Goal: Task Accomplishment & Management: Complete application form

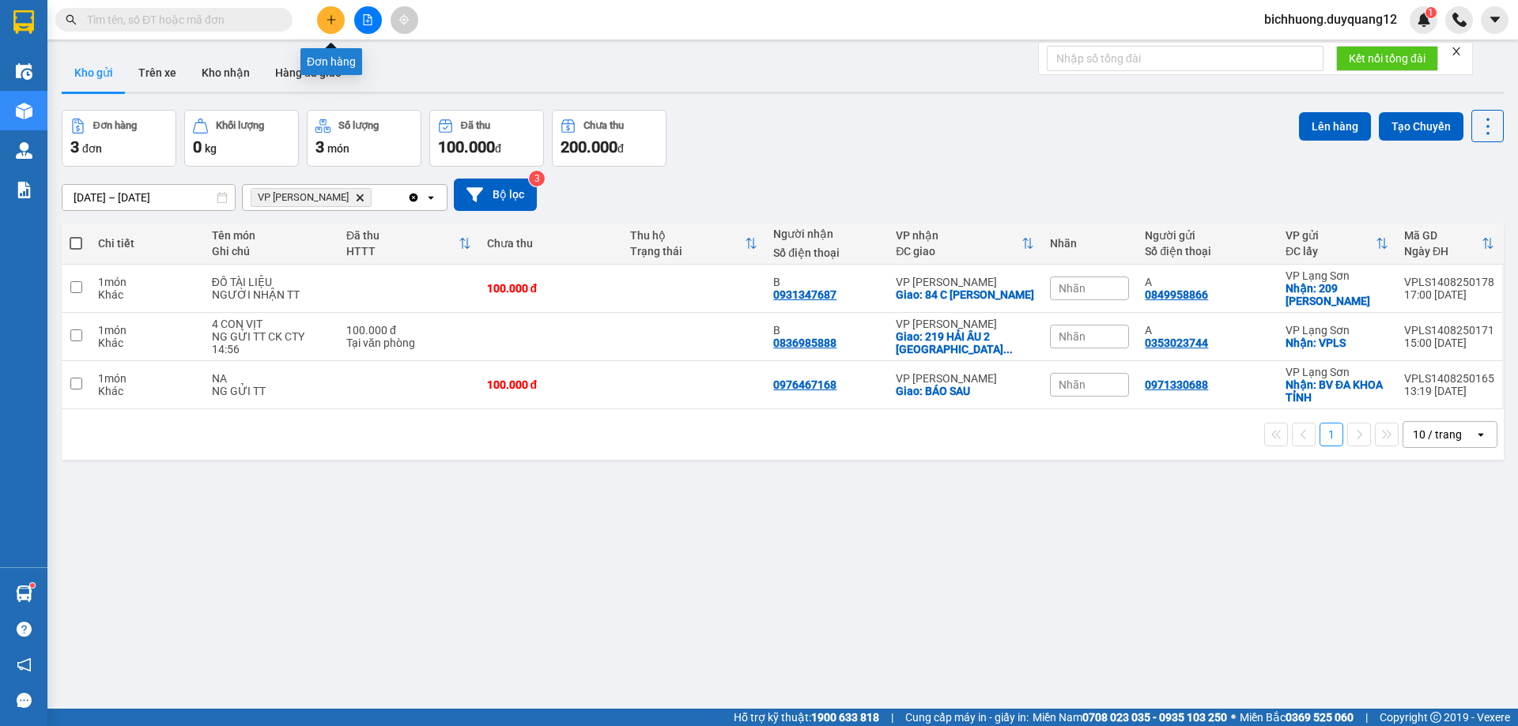
click at [328, 18] on icon "plus" at bounding box center [331, 19] width 11 height 11
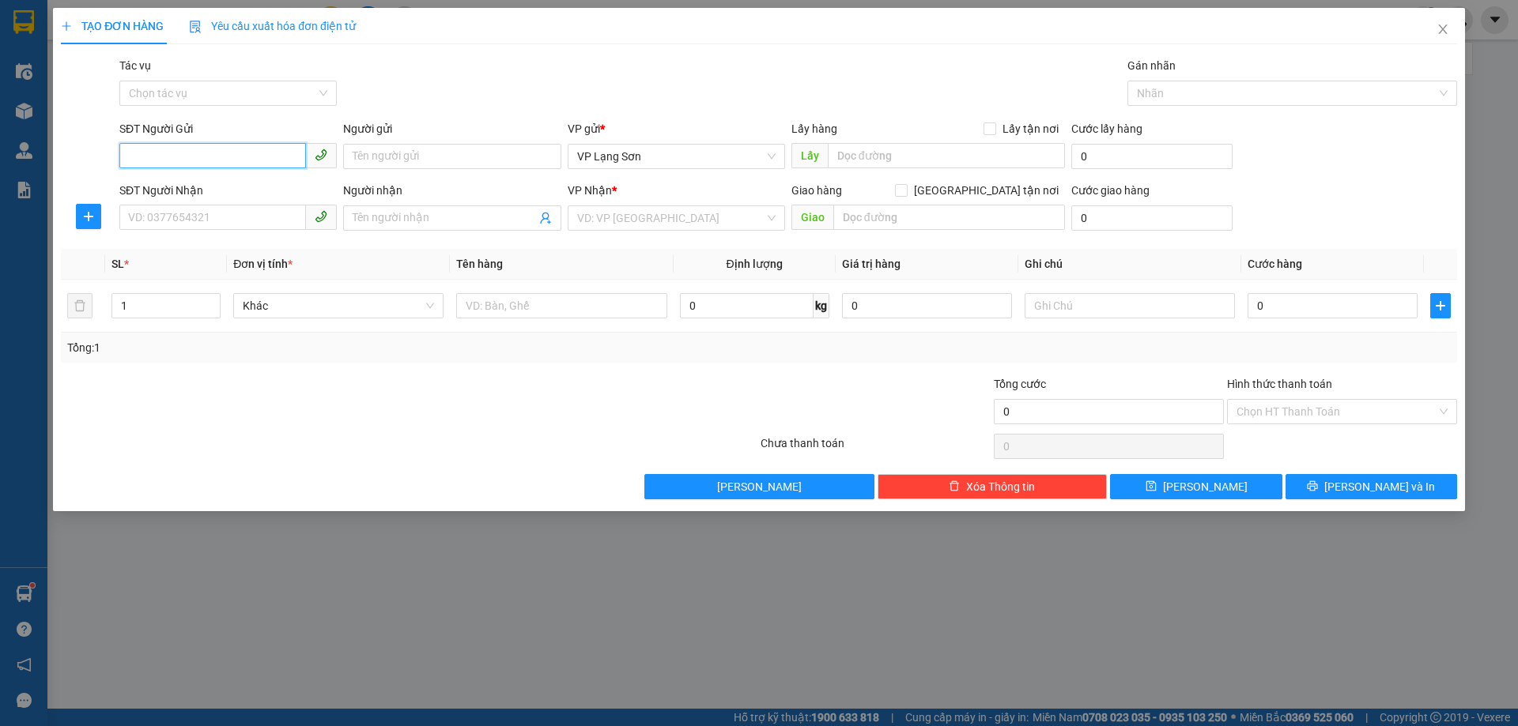
click at [153, 155] on input "SĐT Người Gửi" at bounding box center [212, 155] width 187 height 25
paste input "0961375333"
click at [131, 168] on input "0961375333" at bounding box center [212, 155] width 187 height 25
type input "0961375333"
click at [175, 192] on div "0961375333 - A" at bounding box center [228, 187] width 198 height 17
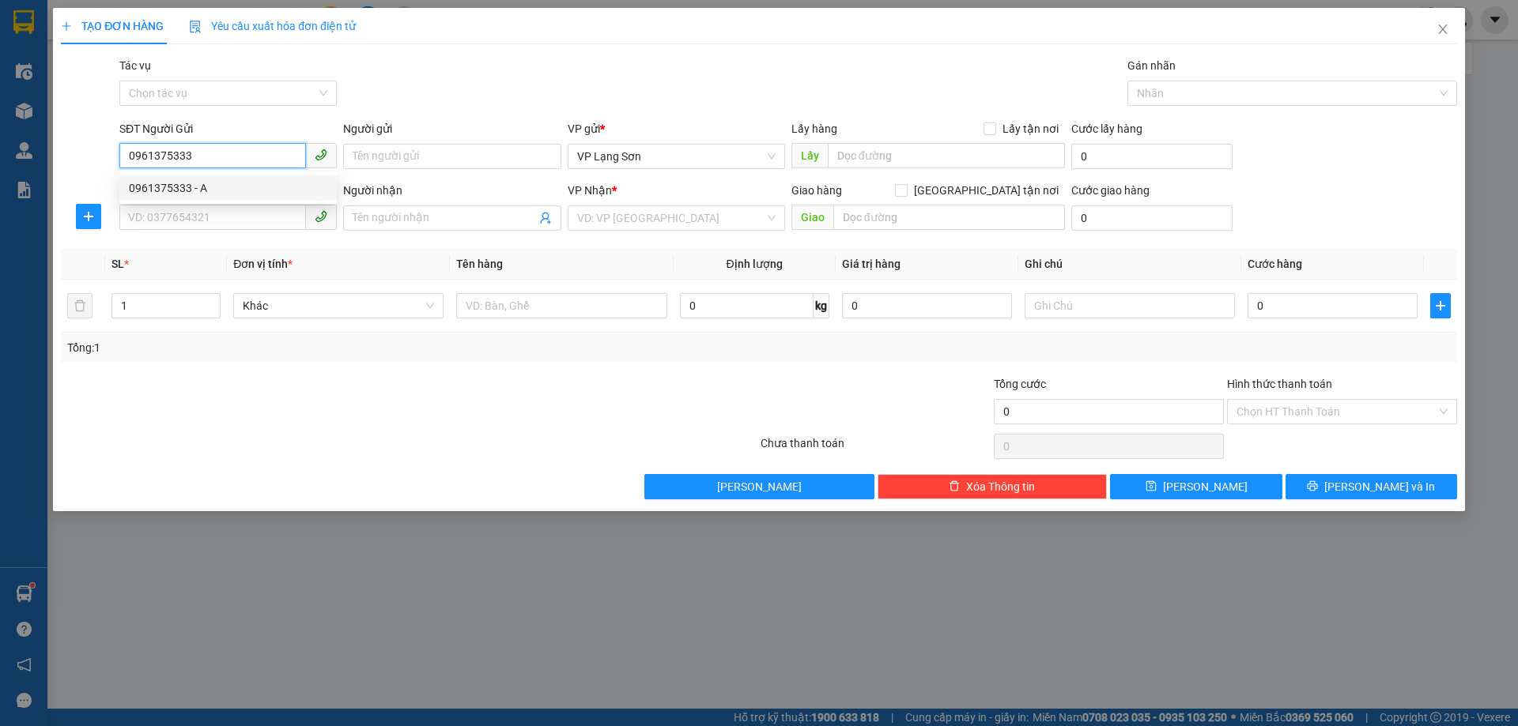
type input "A"
checkbox input "true"
type input "257B [PERSON_NAME]"
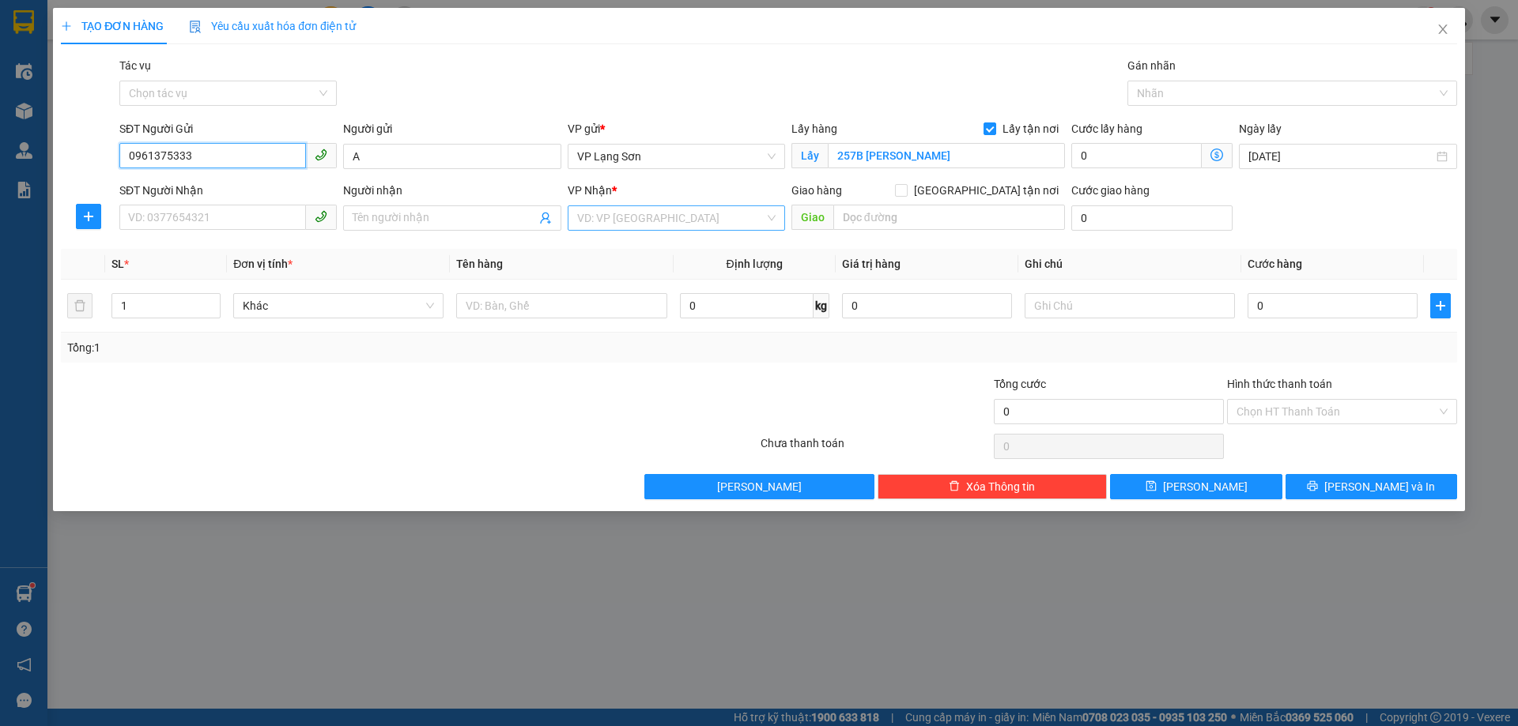
type input "0961375333"
click at [688, 209] on input "search" at bounding box center [670, 218] width 187 height 24
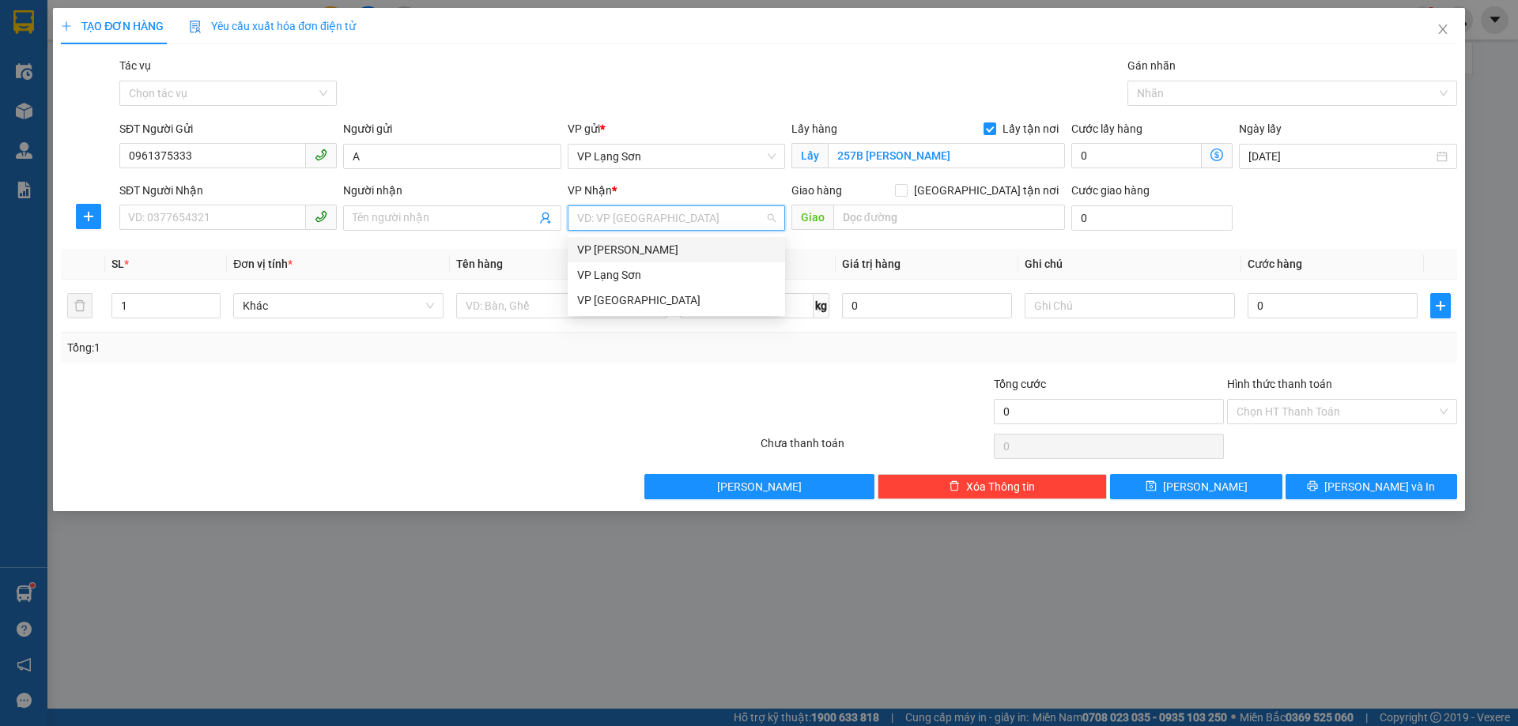
drag, startPoint x: 617, startPoint y: 254, endPoint x: 642, endPoint y: 259, distance: 25.1
click at [620, 255] on div "VP [PERSON_NAME]" at bounding box center [676, 249] width 198 height 17
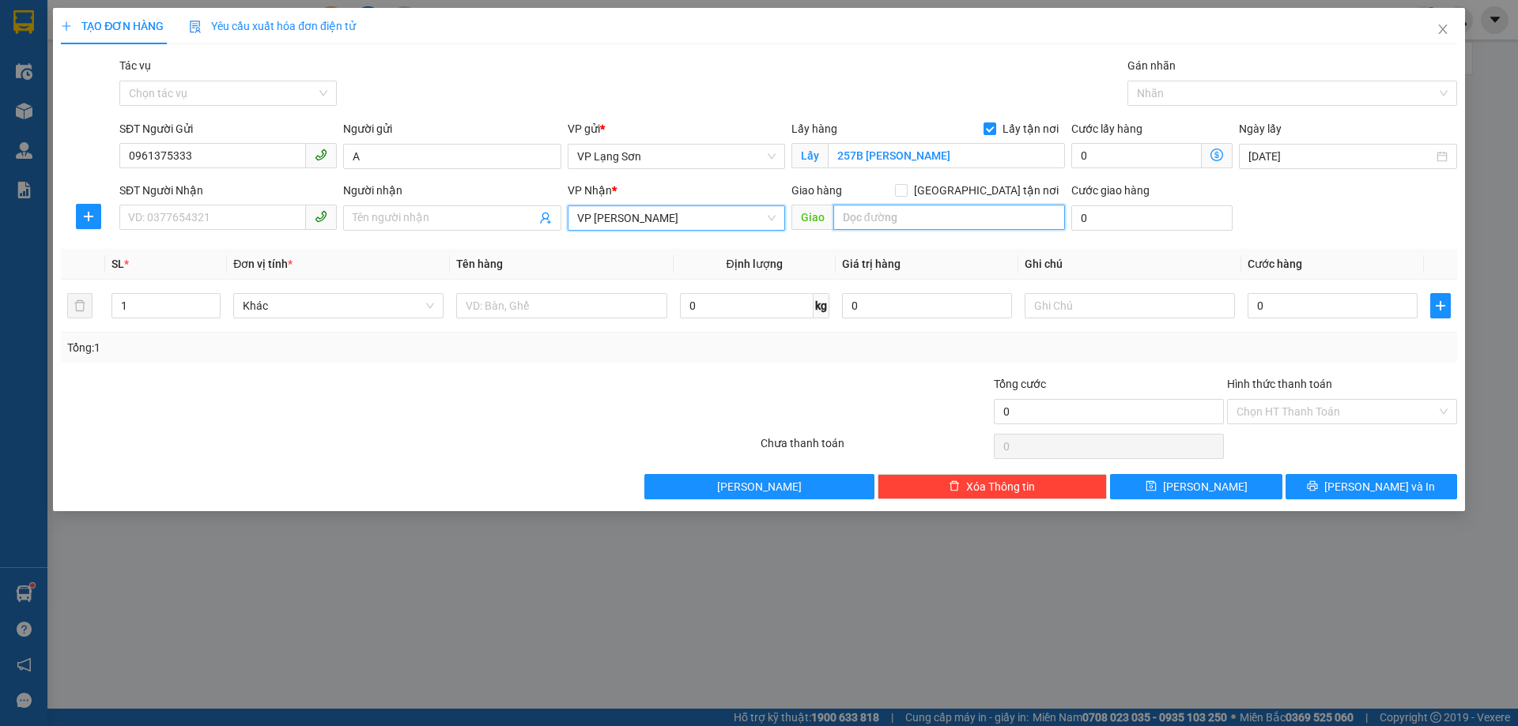
click at [908, 217] on input "text" at bounding box center [949, 217] width 232 height 25
type input "27 NGÕ 28 TĂNG THIẾT GIÁP"
drag, startPoint x: 986, startPoint y: 190, endPoint x: 1133, endPoint y: 190, distance: 146.2
click at [906, 190] on input "[GEOGRAPHIC_DATA] tận nơi" at bounding box center [900, 189] width 11 height 11
checkbox input "true"
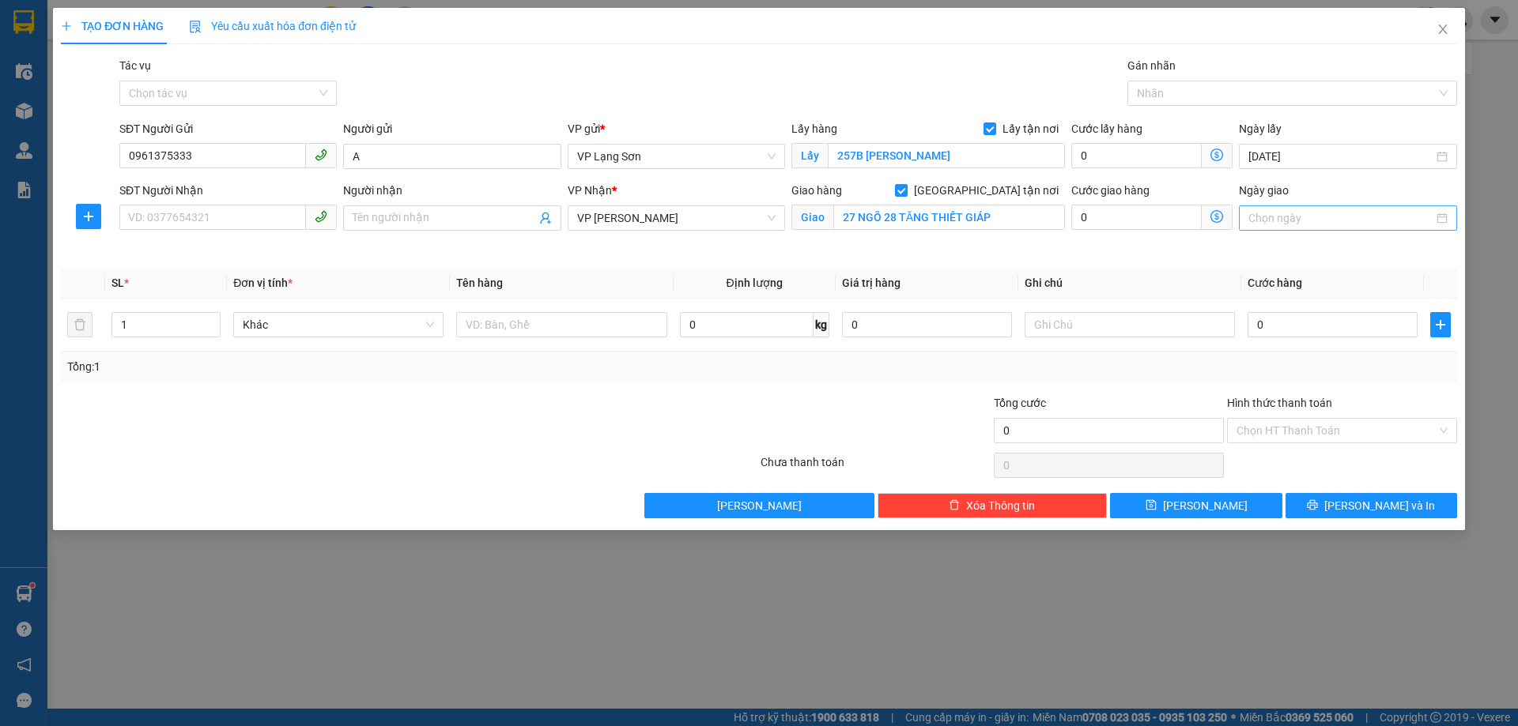
click at [1273, 219] on input "Ngày giao" at bounding box center [1340, 217] width 184 height 17
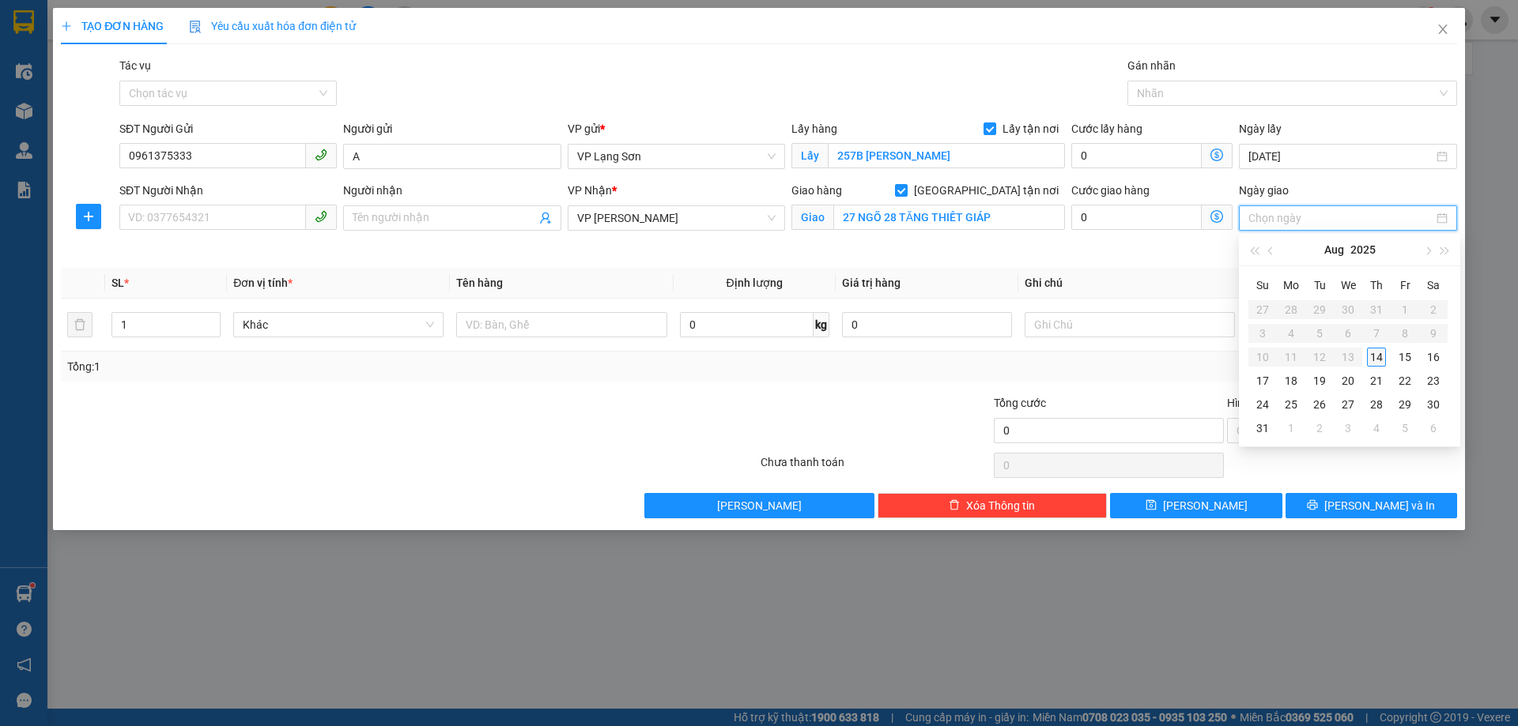
type input "[DATE]"
click at [1375, 361] on div "14" at bounding box center [1376, 357] width 19 height 19
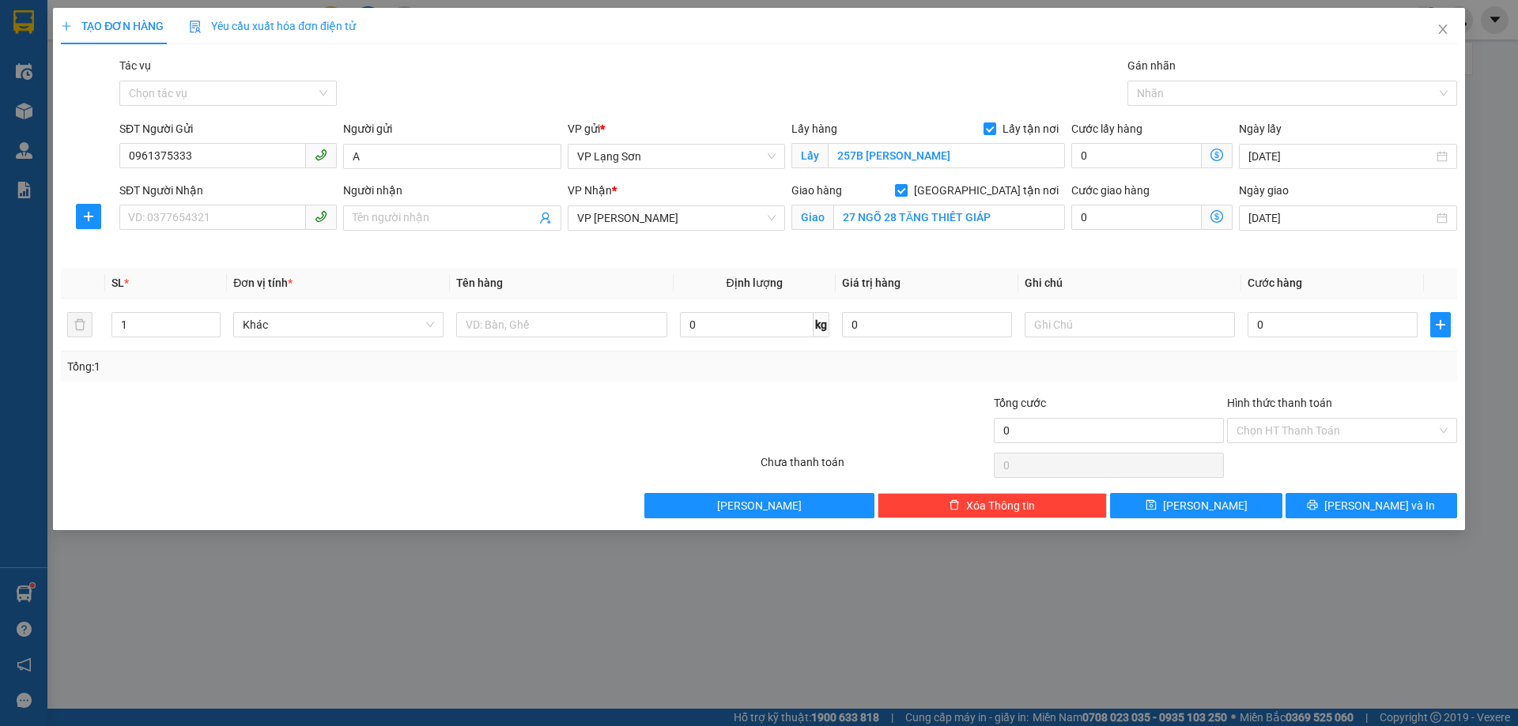
click at [209, 201] on div "SĐT Người Nhận" at bounding box center [227, 194] width 217 height 24
click at [221, 211] on input "SĐT Người Nhận" at bounding box center [212, 217] width 187 height 25
type input "0913026688"
click at [417, 221] on input "Người nhận" at bounding box center [444, 217] width 183 height 17
type input "B"
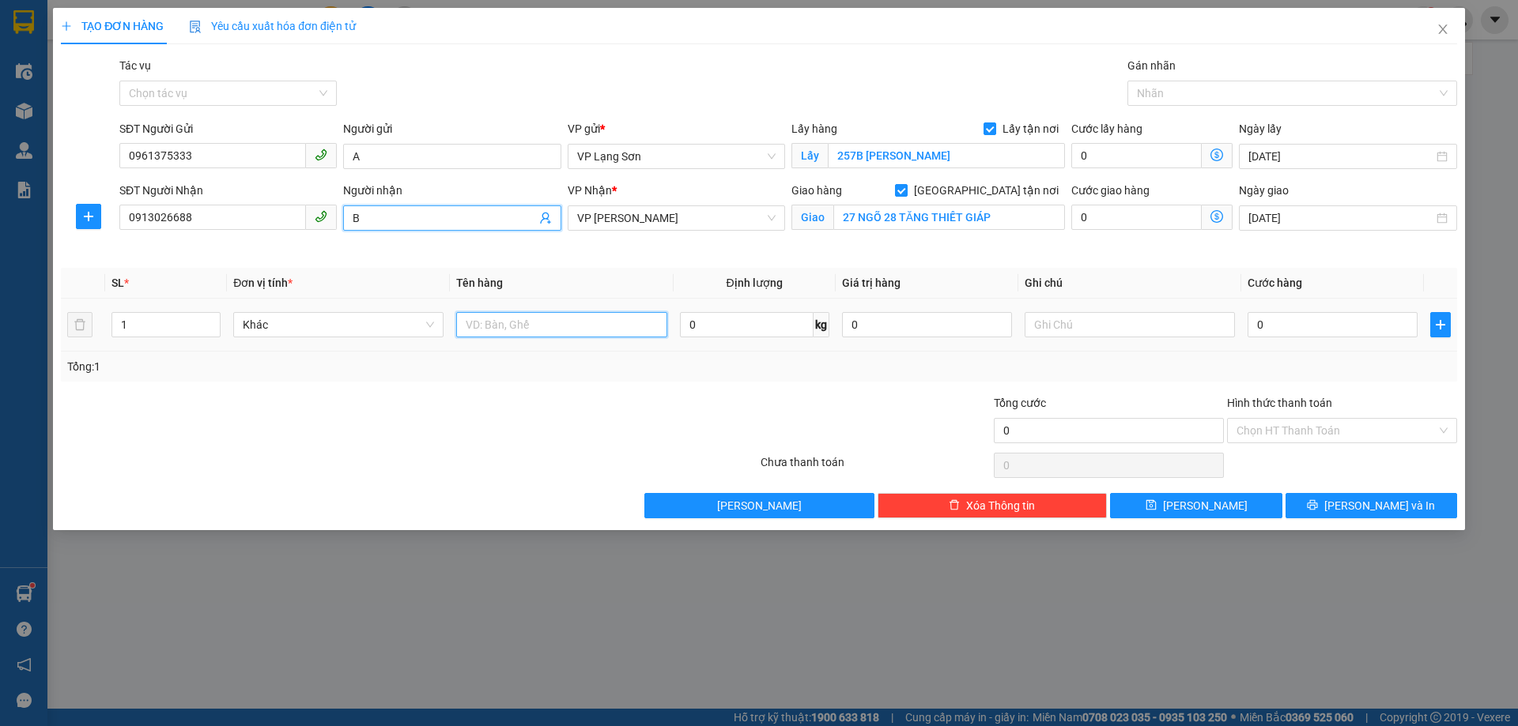
click at [607, 331] on input "text" at bounding box center [561, 324] width 210 height 25
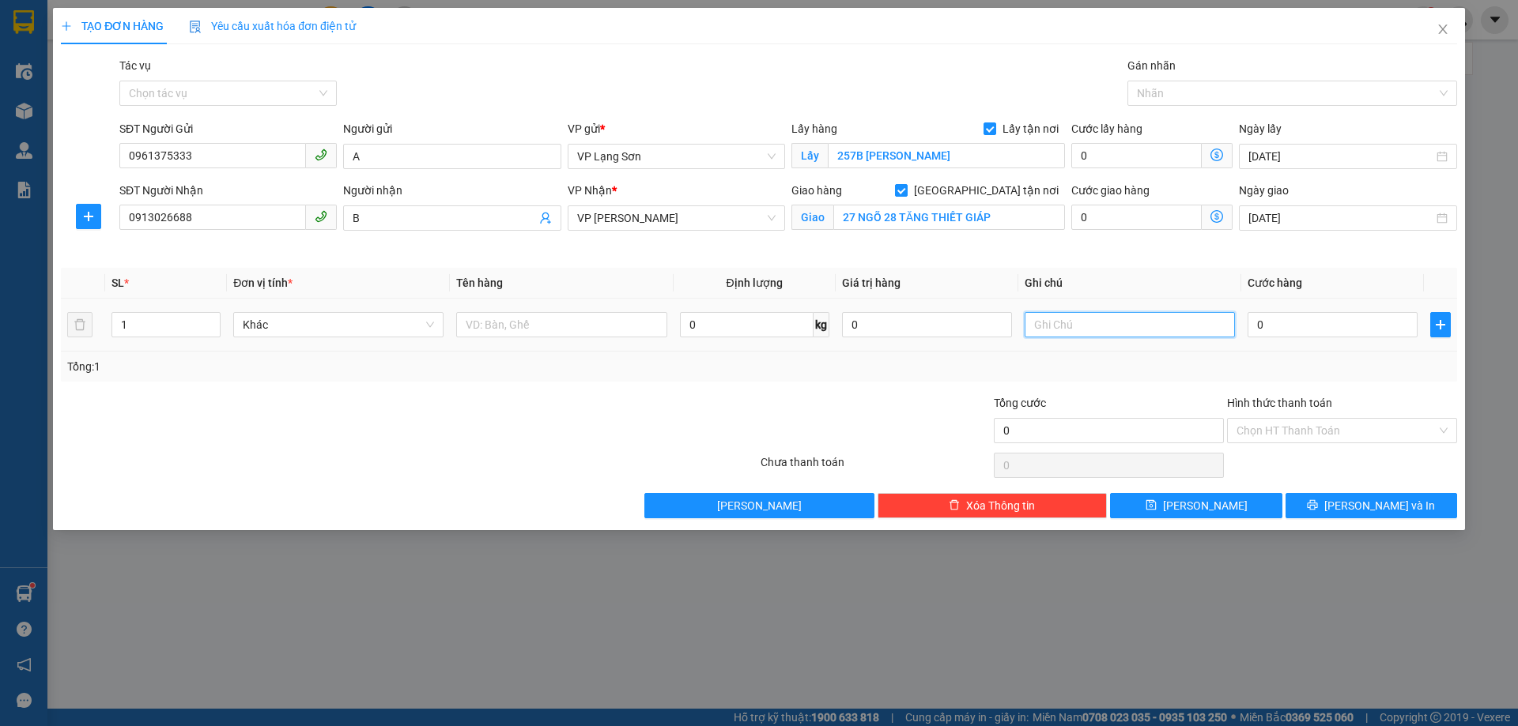
click at [1087, 332] on input "text" at bounding box center [1129, 324] width 210 height 25
type input "NGƯỜI NHẬN TT"
click at [549, 323] on input "text" at bounding box center [561, 324] width 210 height 25
click at [1185, 100] on div at bounding box center [1284, 93] width 306 height 19
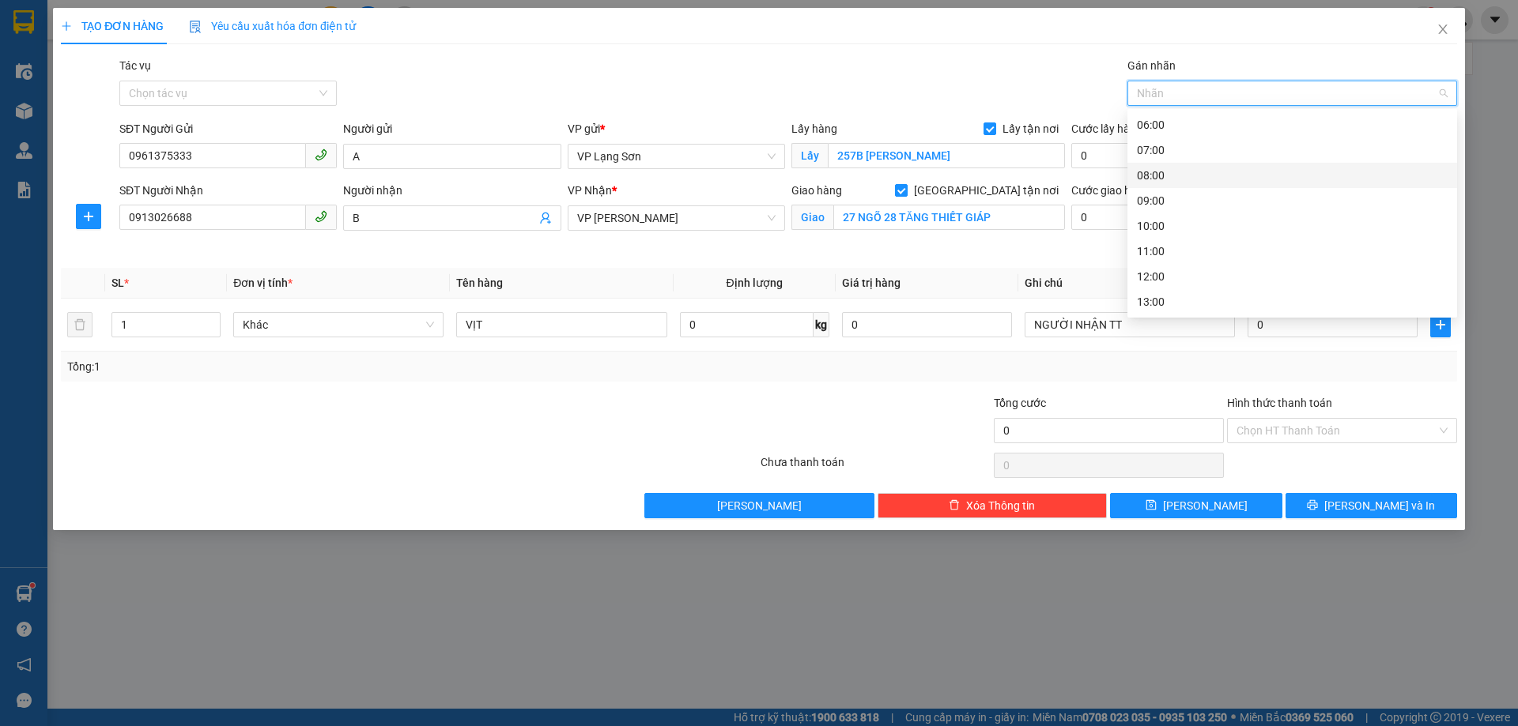
click at [1158, 181] on div "08:00" at bounding box center [1292, 175] width 311 height 17
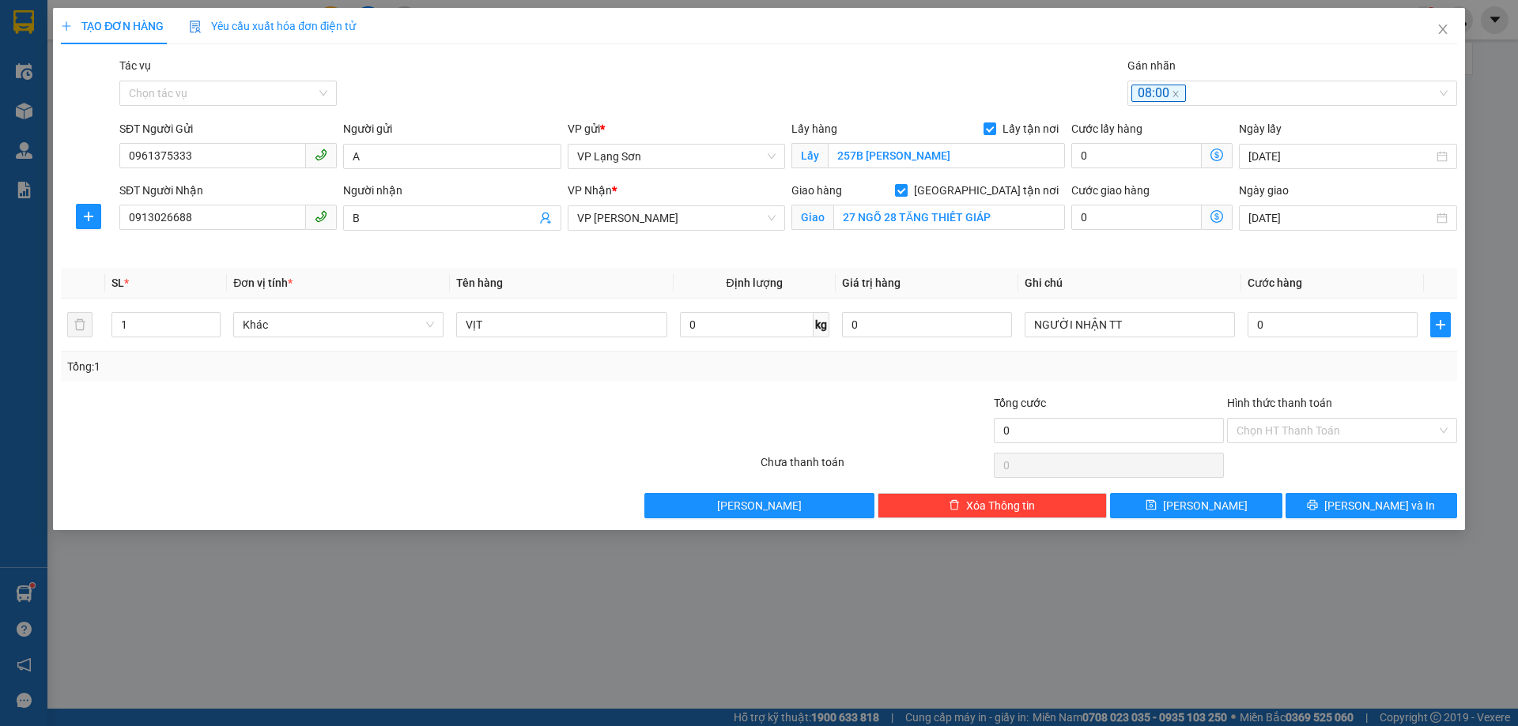
click at [1056, 86] on div "Tác vụ Chọn tác vụ Gán nhãn 08:00" at bounding box center [788, 84] width 1344 height 55
click at [503, 331] on input "VỊT" at bounding box center [561, 324] width 210 height 25
click at [1172, 95] on icon "close" at bounding box center [1175, 94] width 8 height 8
click at [1180, 93] on div at bounding box center [1284, 93] width 306 height 19
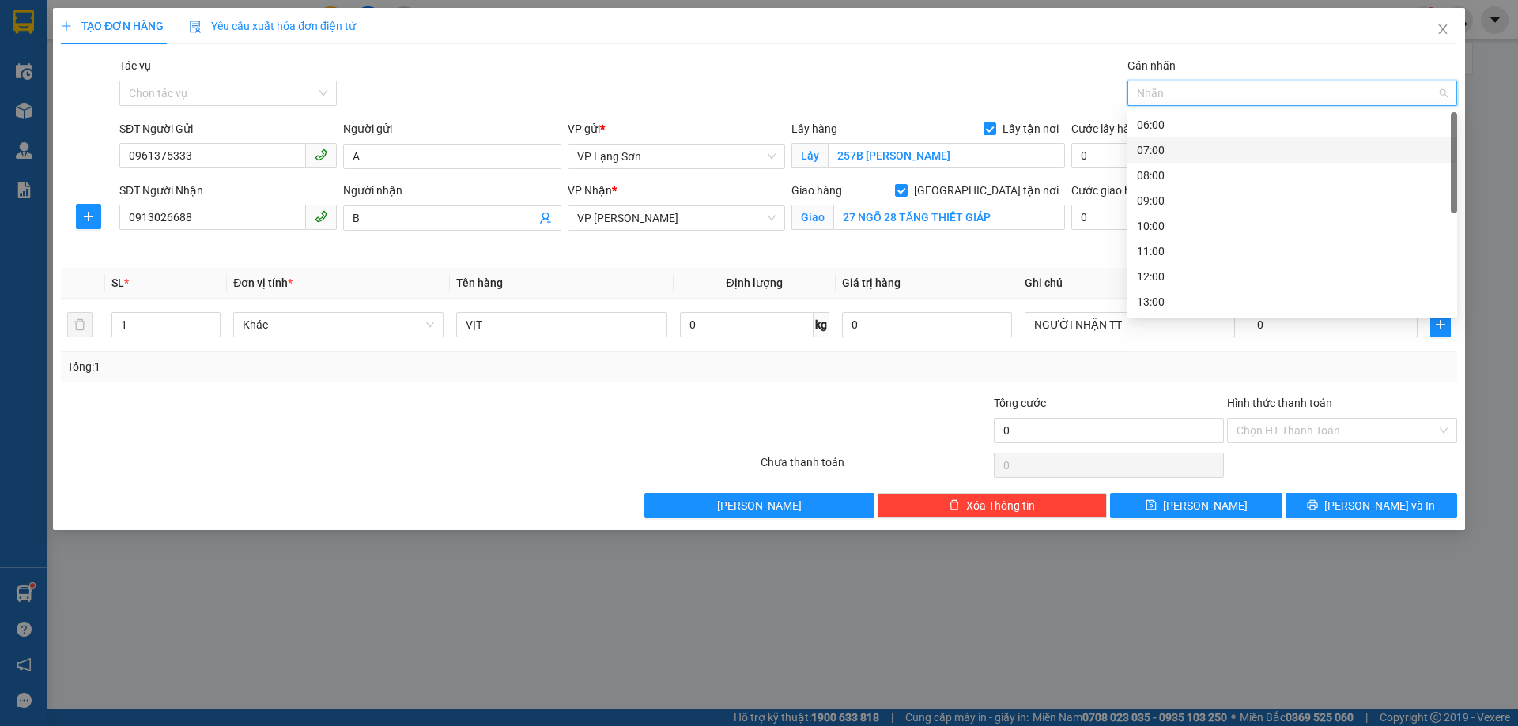
click at [1156, 151] on div "07:00" at bounding box center [1292, 149] width 311 height 17
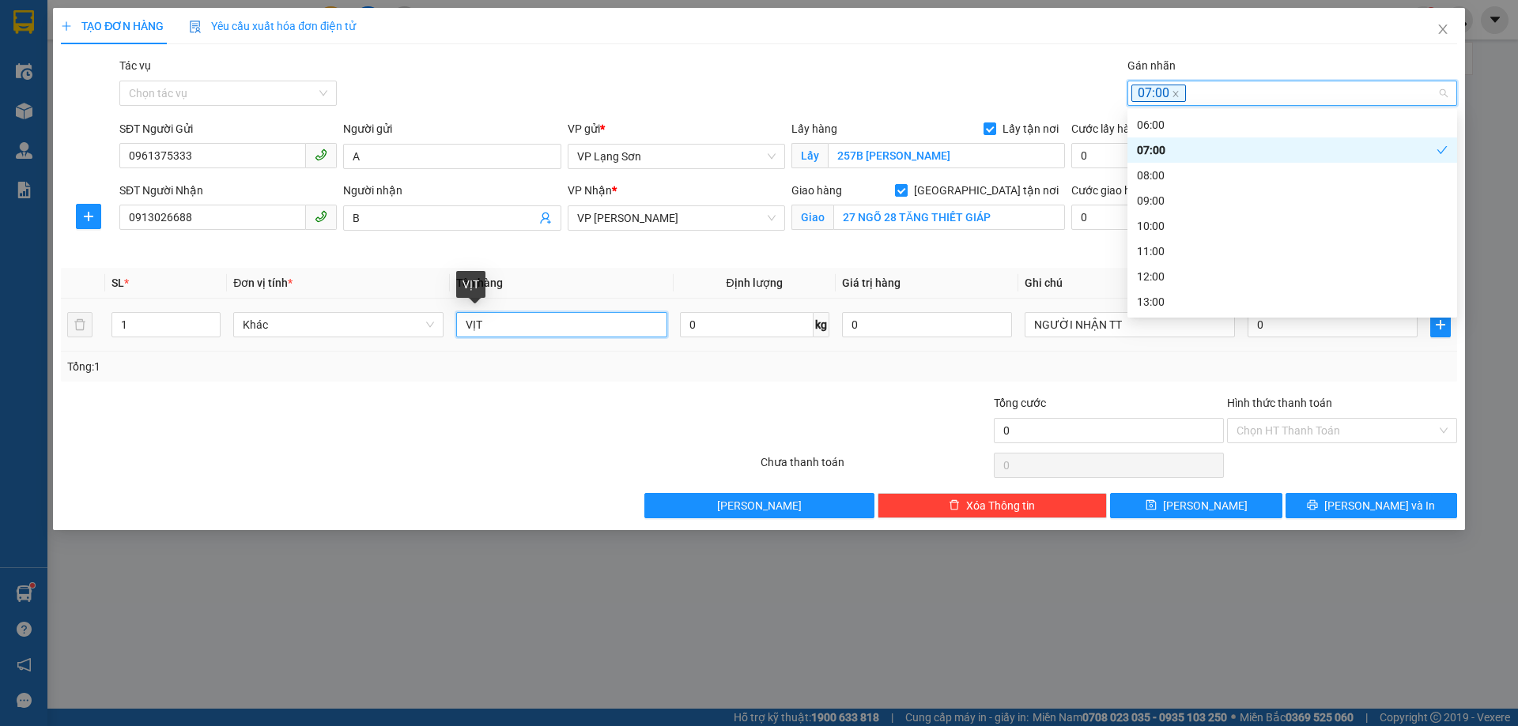
click at [503, 333] on input "VỊT" at bounding box center [561, 324] width 210 height 25
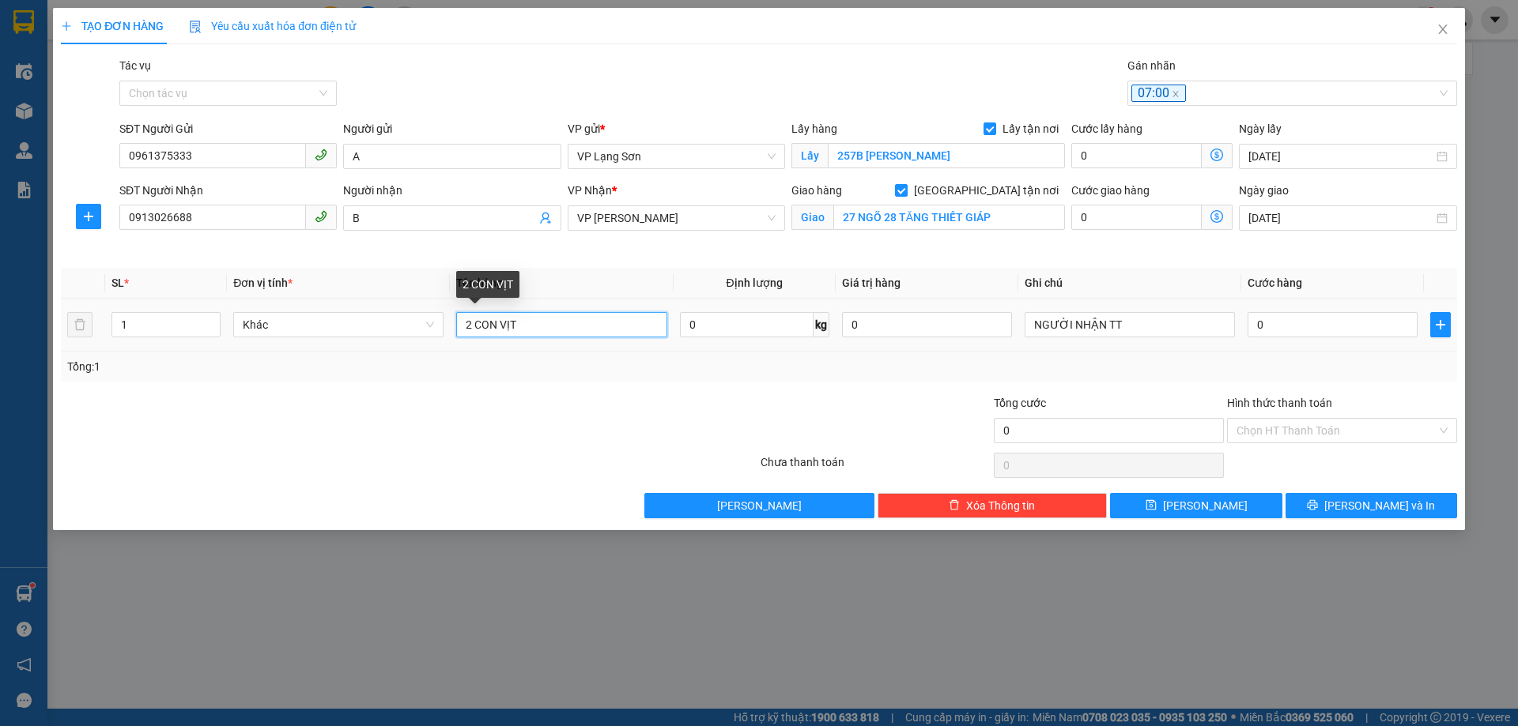
click at [562, 324] on input "2 CON VỊT" at bounding box center [561, 324] width 210 height 25
type input "2 CON VỊT ( GỬI 7H 15/8)"
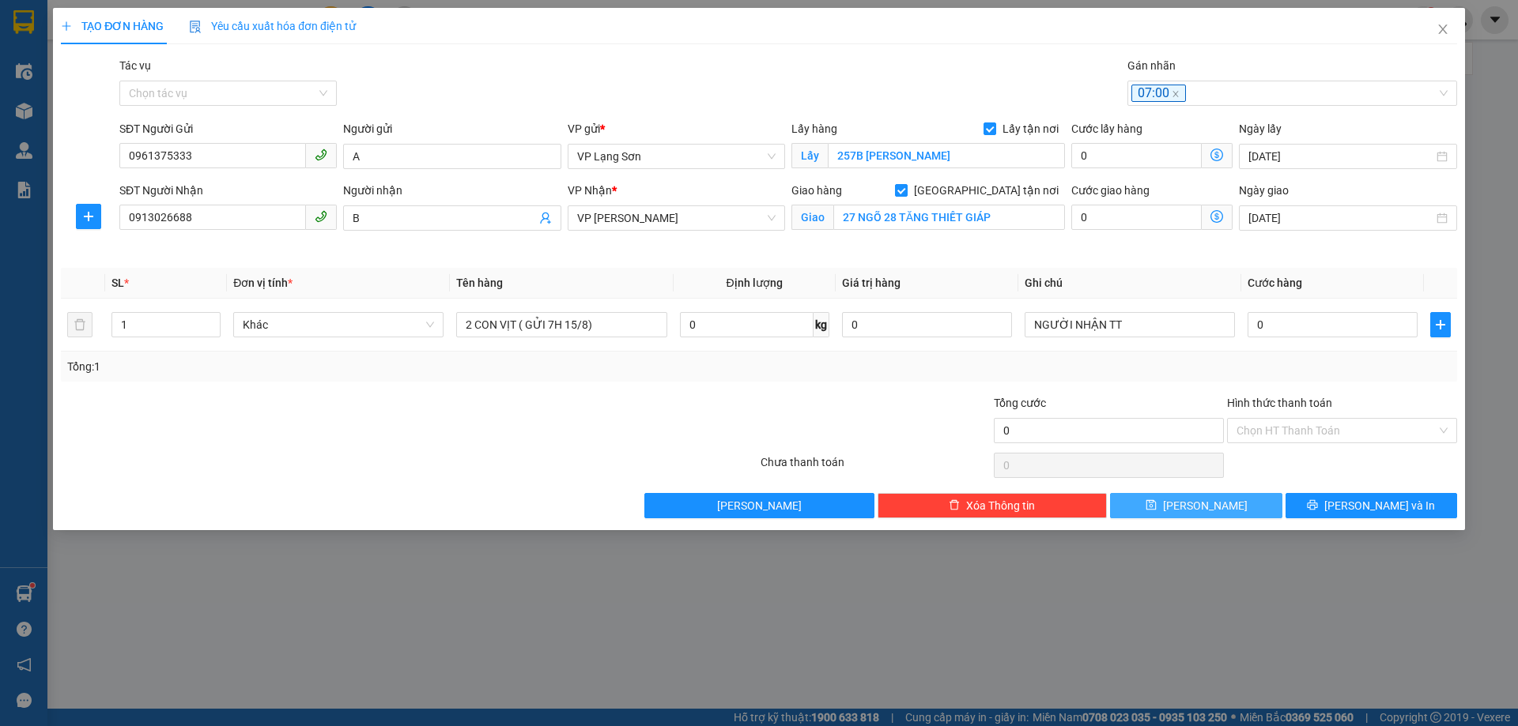
click at [1212, 507] on span "[PERSON_NAME]" at bounding box center [1205, 505] width 85 height 17
click at [1326, 329] on input "0" at bounding box center [1332, 324] width 170 height 25
type input "1"
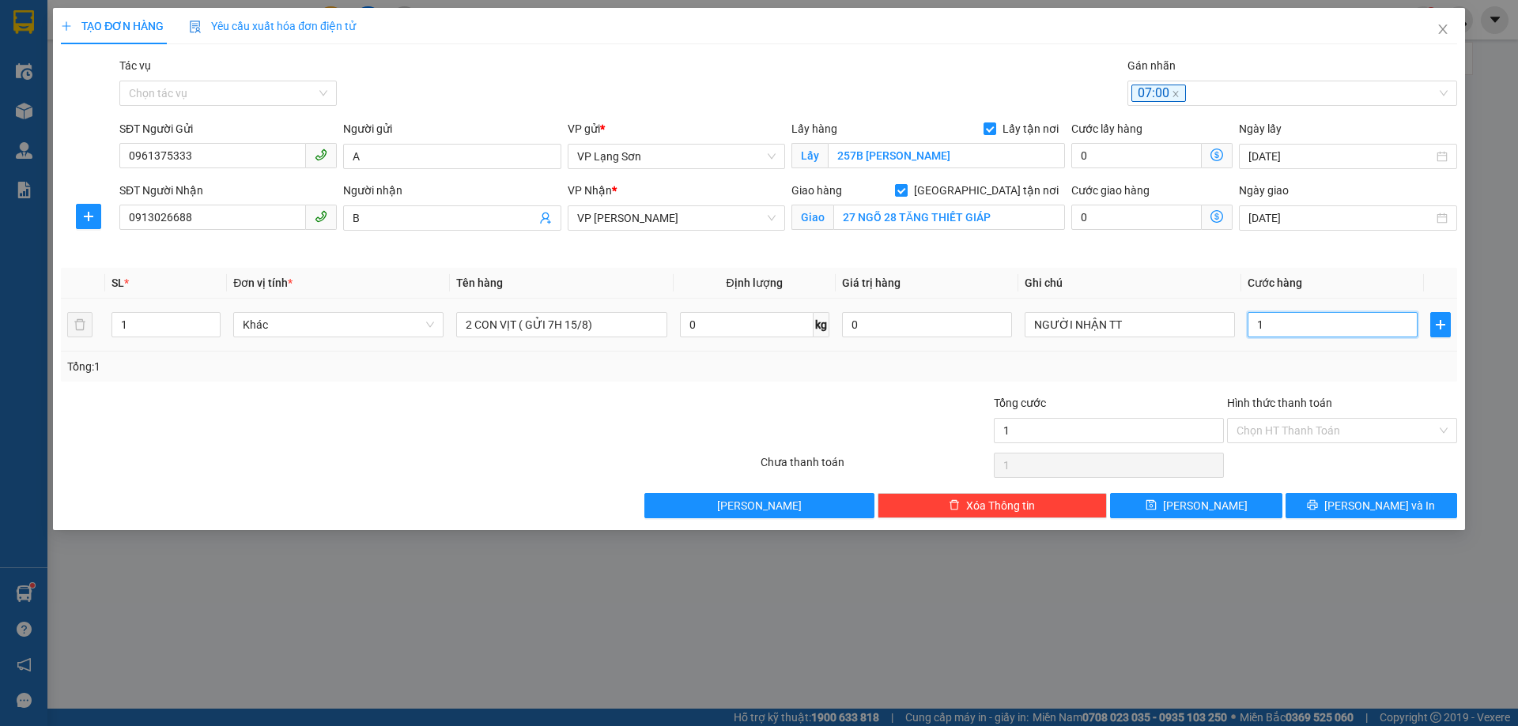
type input "10"
type input "100"
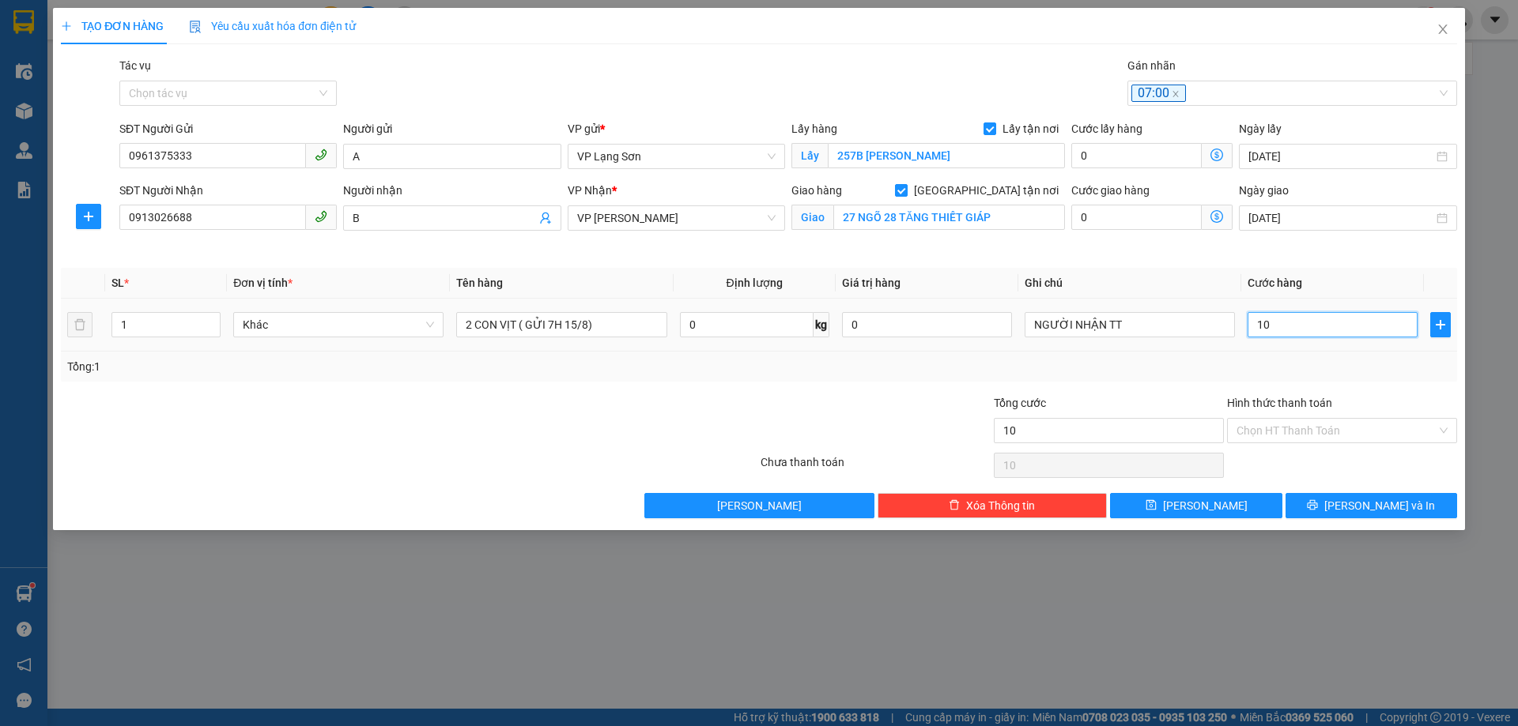
type input "100"
type input "1.000"
type input "10.000"
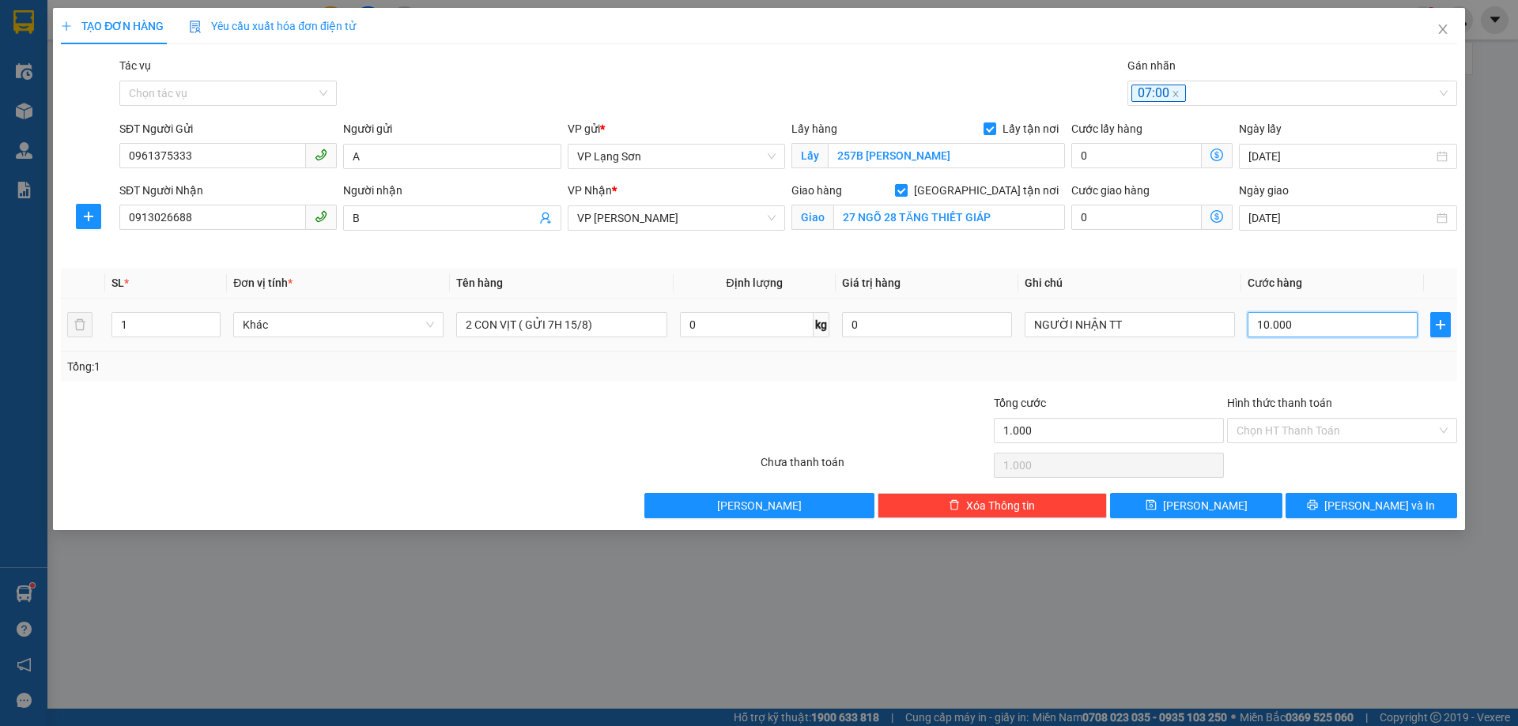
type input "10.000"
type input "100.000"
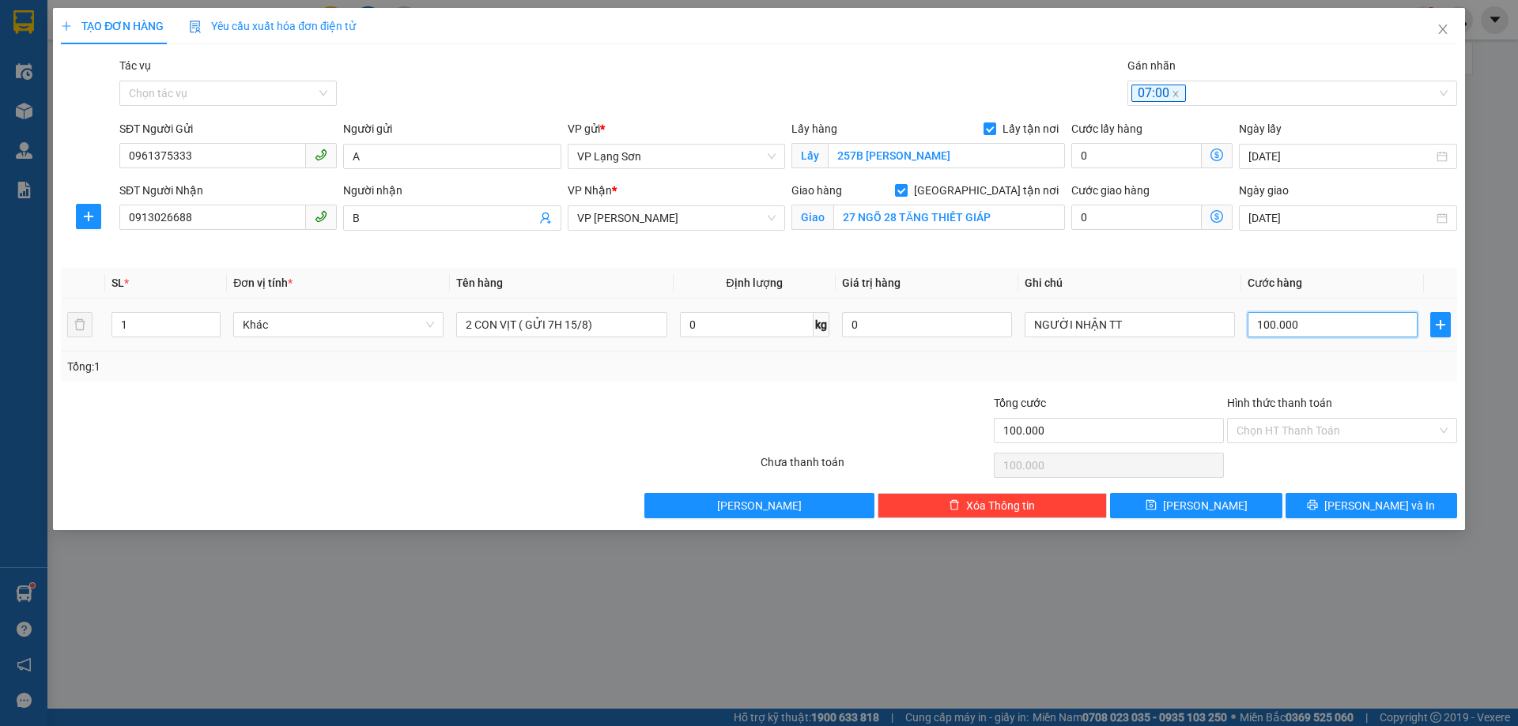
type input "1.000.000"
type input "100.000"
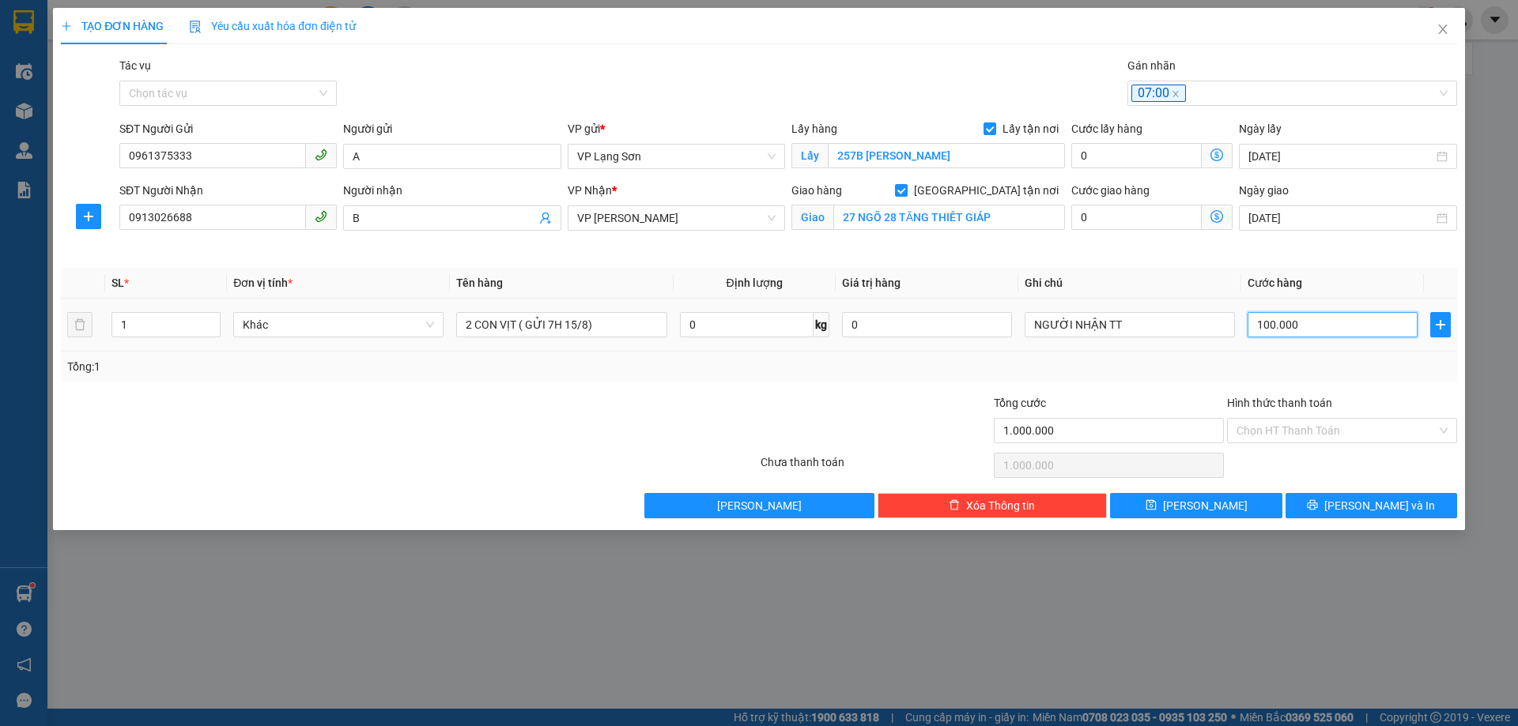
type input "100.000"
click at [1204, 509] on span "[PERSON_NAME]" at bounding box center [1205, 505] width 85 height 17
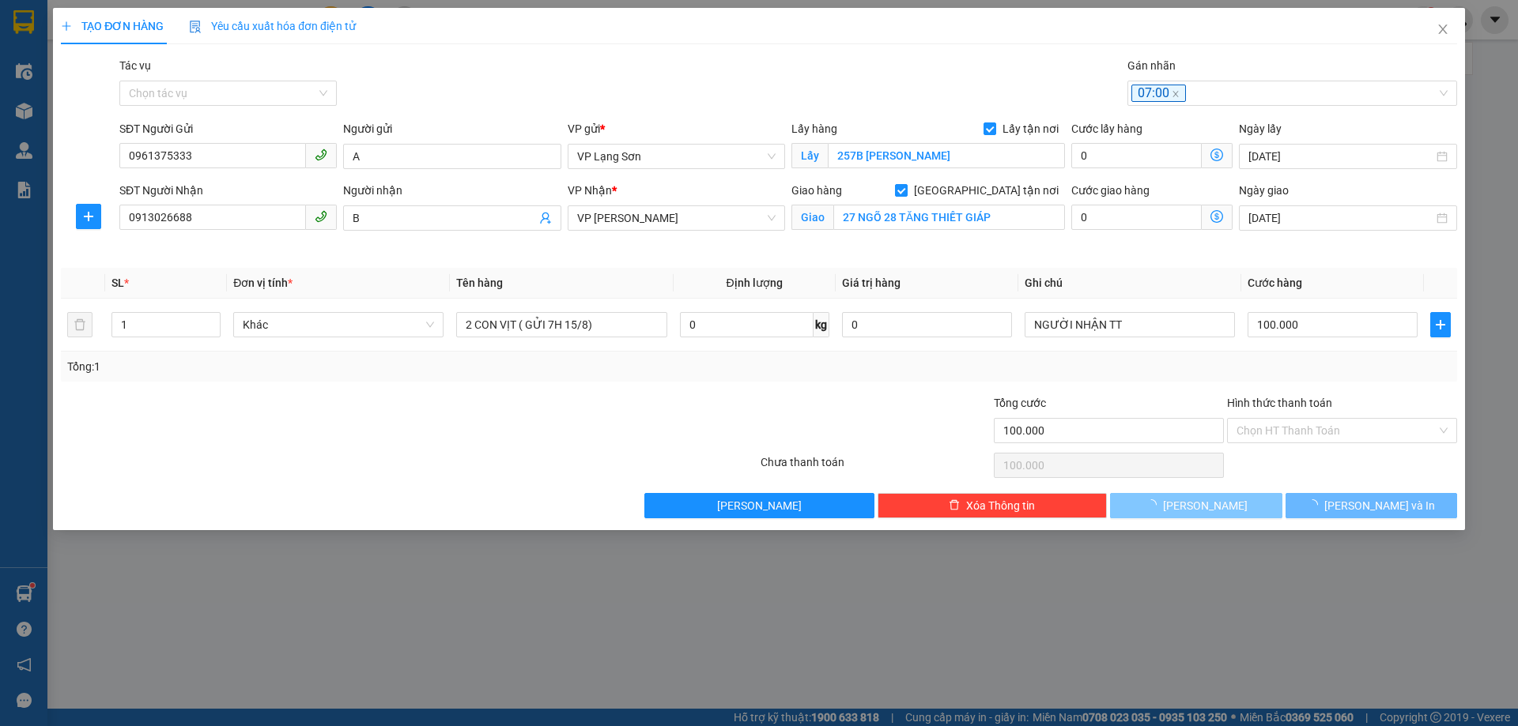
checkbox input "false"
type input "0"
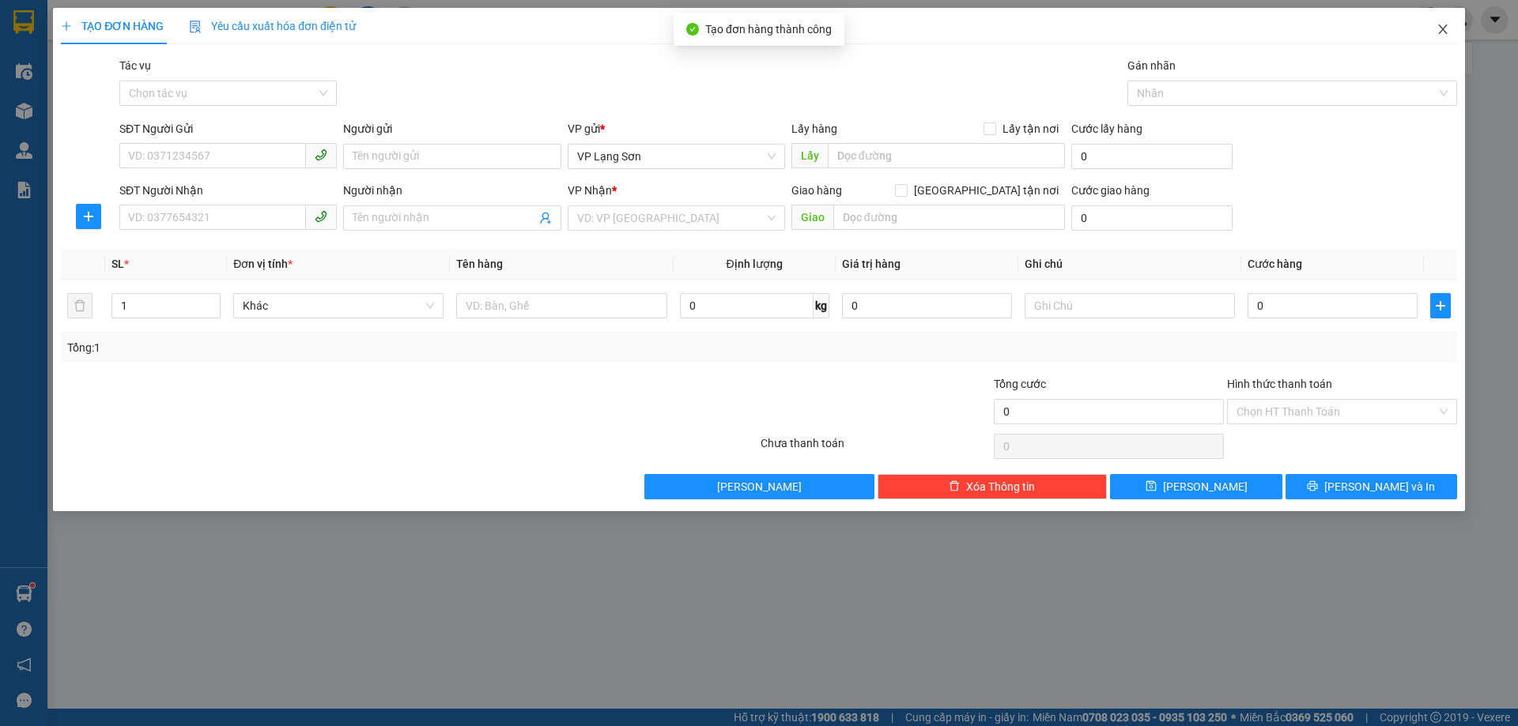
click at [1443, 31] on icon "close" at bounding box center [1442, 29] width 9 height 9
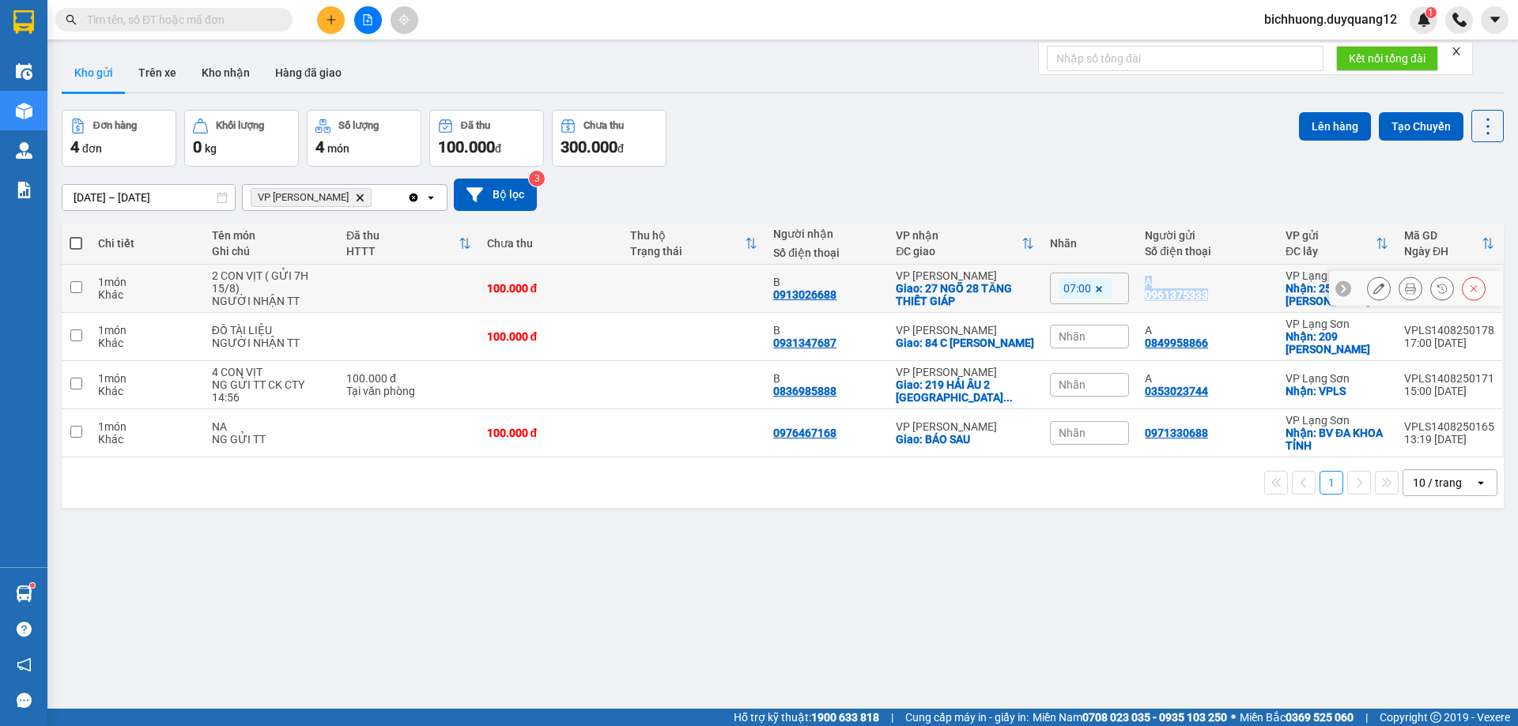
drag, startPoint x: 1130, startPoint y: 293, endPoint x: 1148, endPoint y: 306, distance: 21.5
click at [1145, 307] on tr "1 món Khác 2 CON VỊT ( GỬI 7H 15/8) NGƯỜI NHẬN TT 100.000 đ B 0913026688 VP [PE…" at bounding box center [783, 289] width 1442 height 48
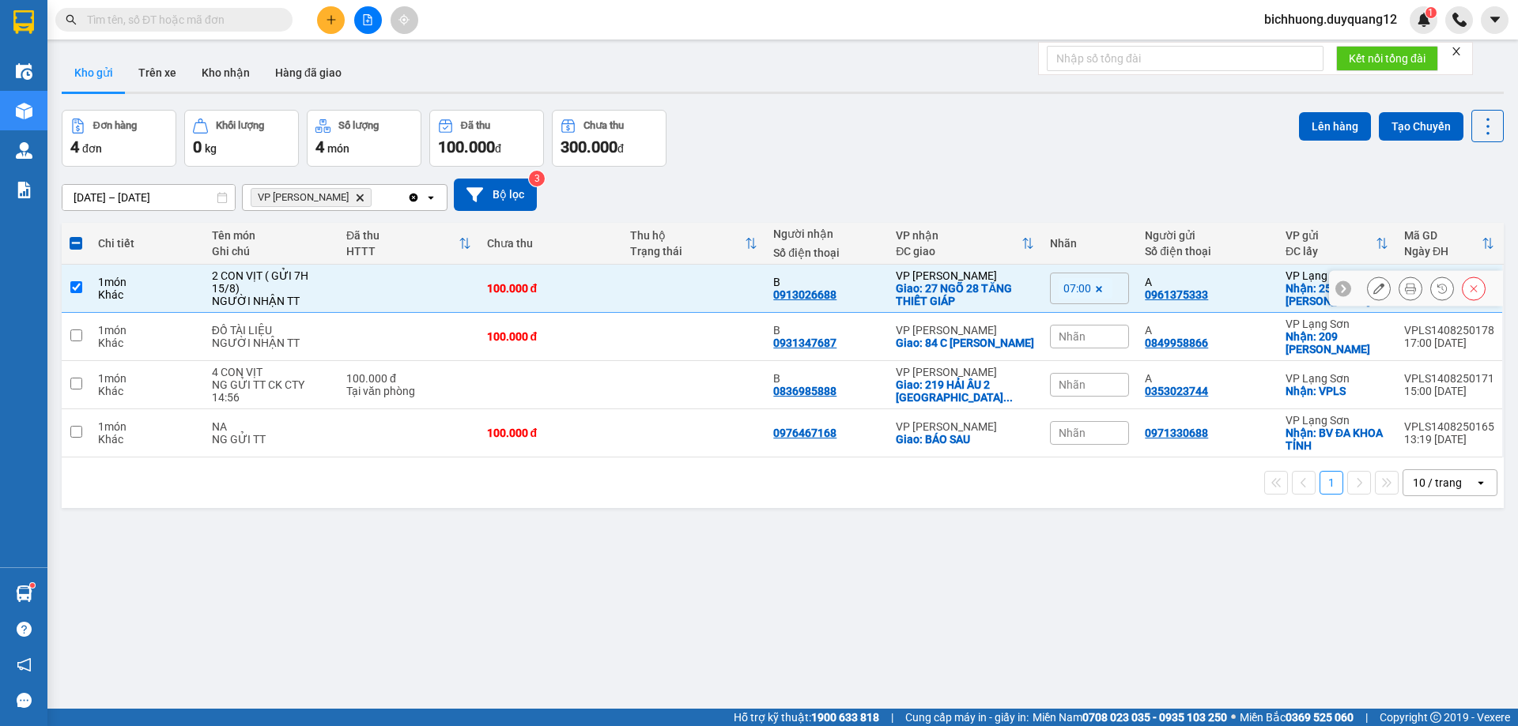
click at [1226, 306] on td "A 0961375333" at bounding box center [1207, 289] width 141 height 48
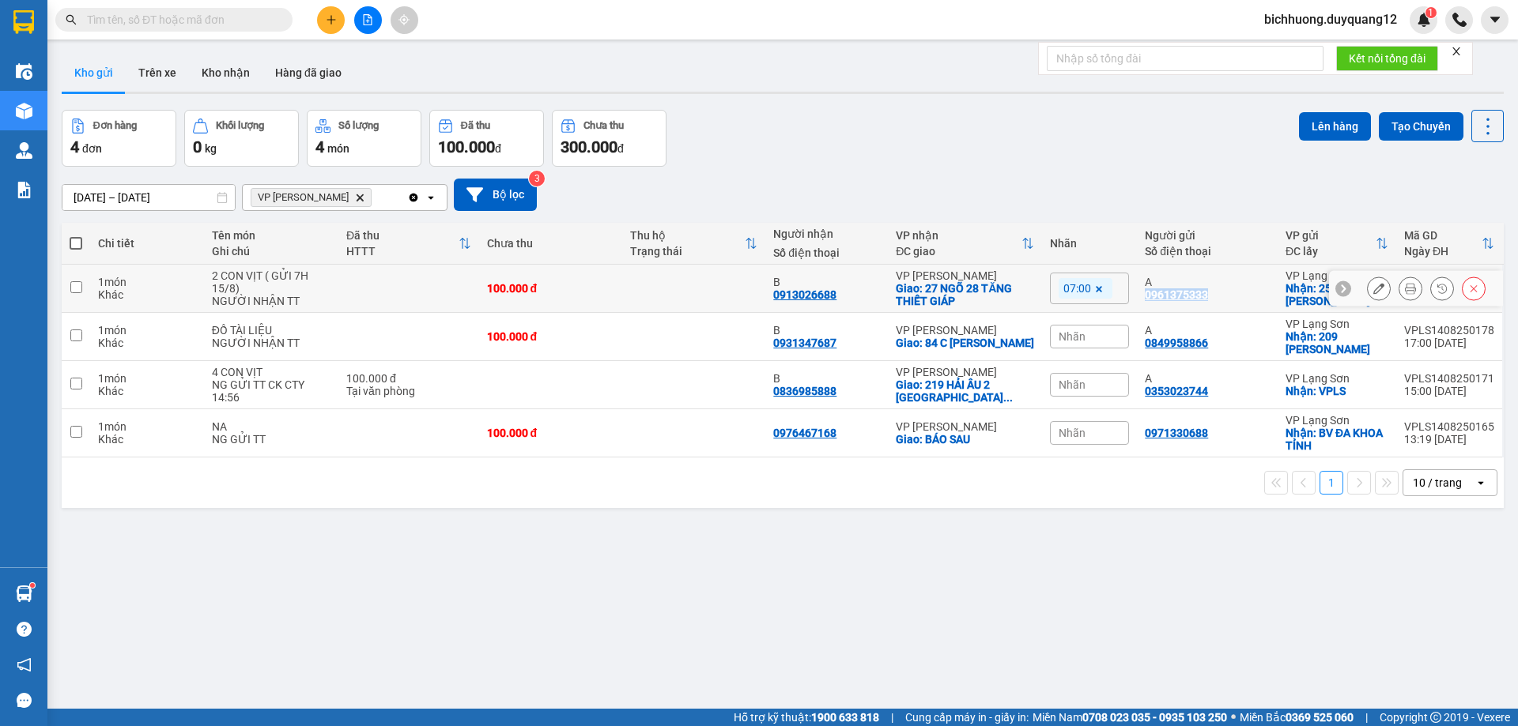
drag, startPoint x: 1136, startPoint y: 295, endPoint x: 1203, endPoint y: 299, distance: 67.3
click at [1203, 299] on td "A 0961375333" at bounding box center [1207, 289] width 141 height 48
checkbox input "true"
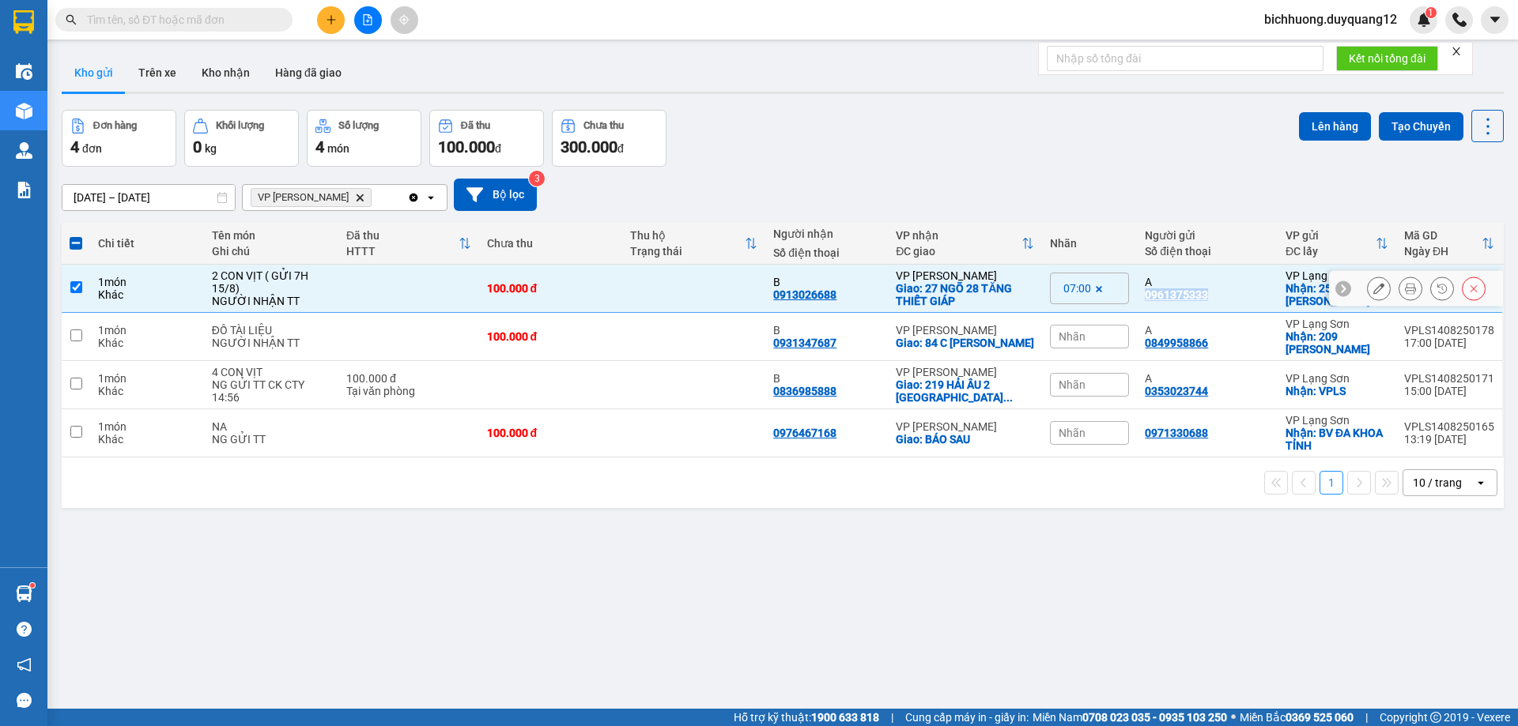
copy div "0961375333"
click at [1182, 211] on div "[DATE] – [DATE] Press the down arrow key to interact with the calendar and sele…" at bounding box center [783, 195] width 1442 height 56
click at [1373, 292] on icon at bounding box center [1378, 288] width 11 height 11
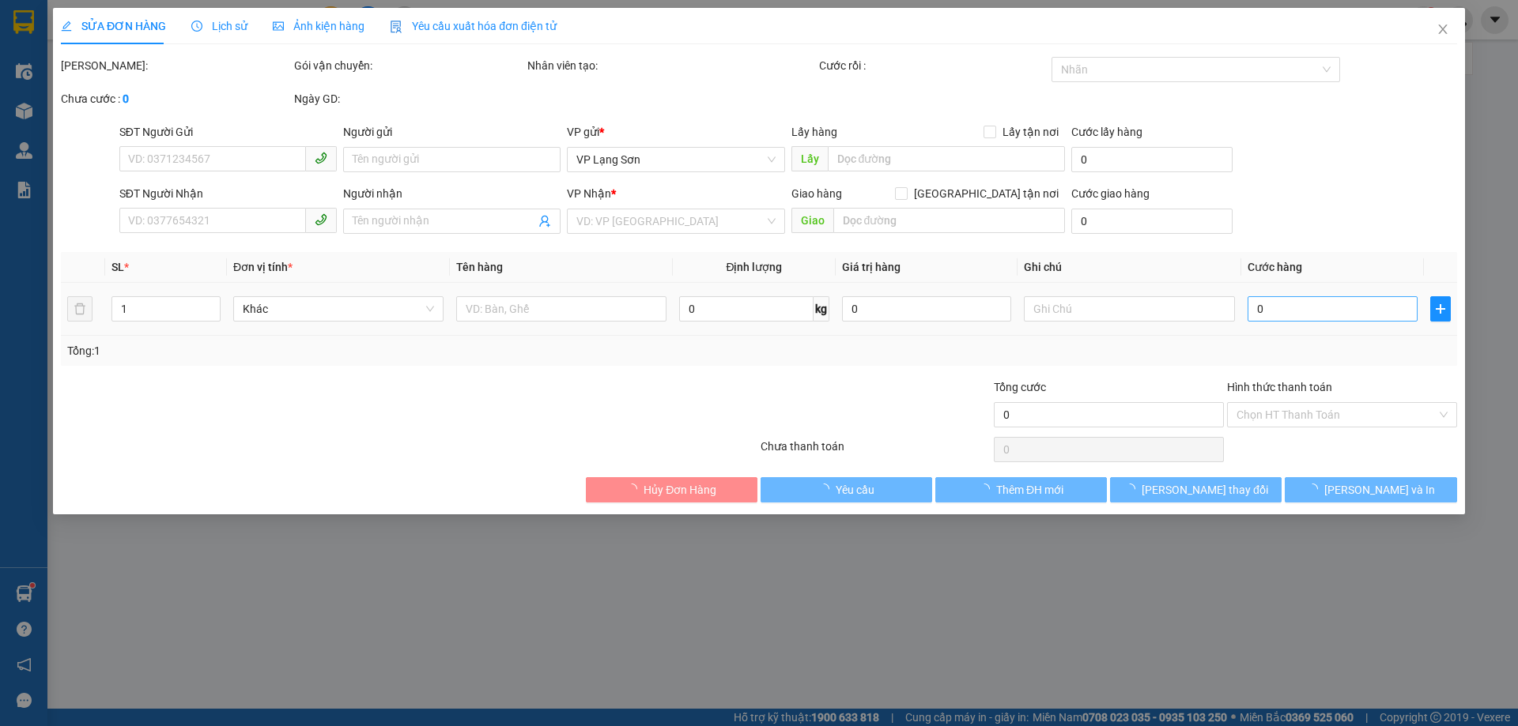
type input "0961375333"
type input "A"
checkbox input "true"
type input "257B [PERSON_NAME]"
type input "0913026688"
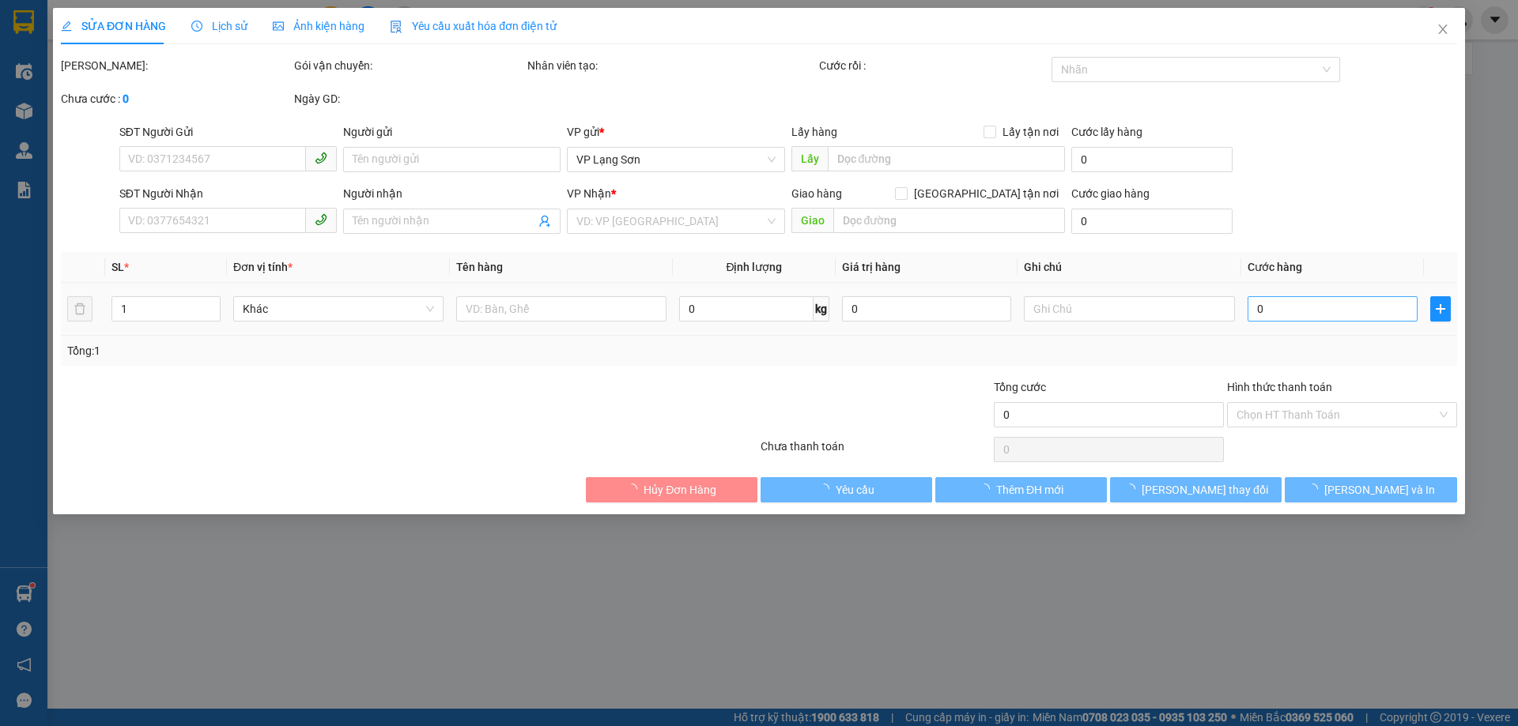
type input "B"
checkbox input "true"
type input "27 NGÕ 28 TĂNG THIẾT GIÁP"
type input "100.000"
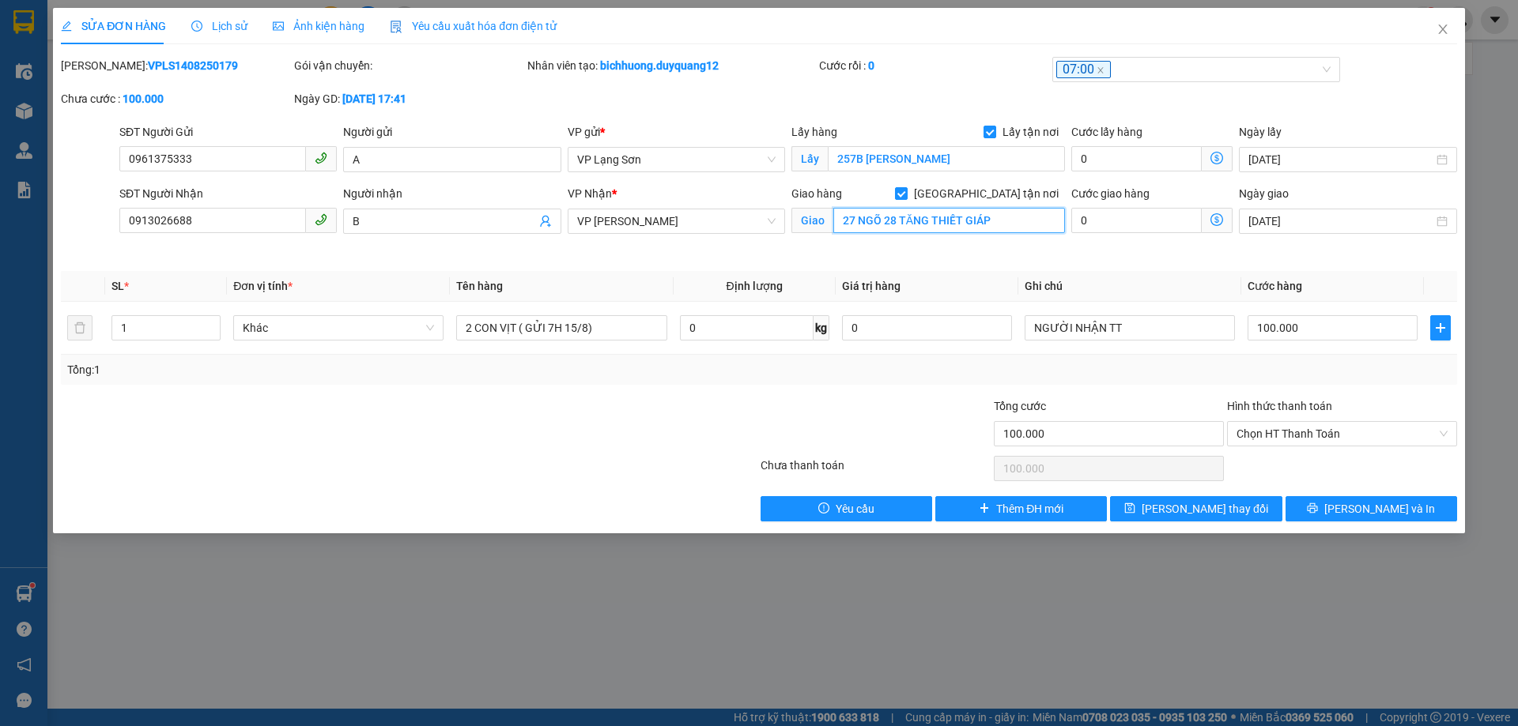
click at [854, 225] on input "27 NGÕ 28 TĂNG THIẾT GIÁP" at bounding box center [949, 220] width 232 height 25
drag, startPoint x: 854, startPoint y: 225, endPoint x: 835, endPoint y: 229, distance: 19.4
click at [835, 229] on input "27 NGÕ 28 TĂNG THIẾT GIÁP" at bounding box center [949, 220] width 232 height 25
type input "NGÕ 28 TĂNG THIẾT GIÁP"
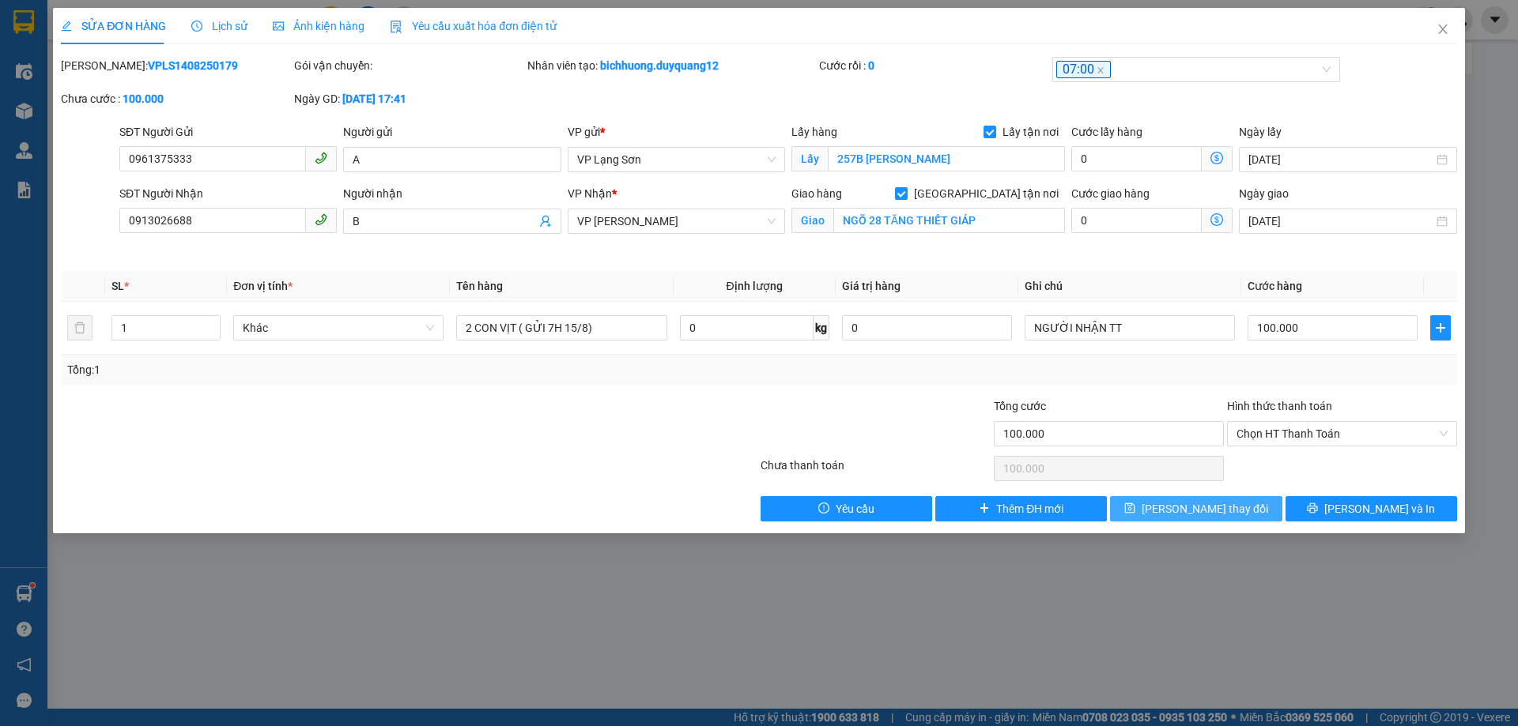
click at [1205, 515] on span "[PERSON_NAME] thay đổi" at bounding box center [1204, 508] width 126 height 17
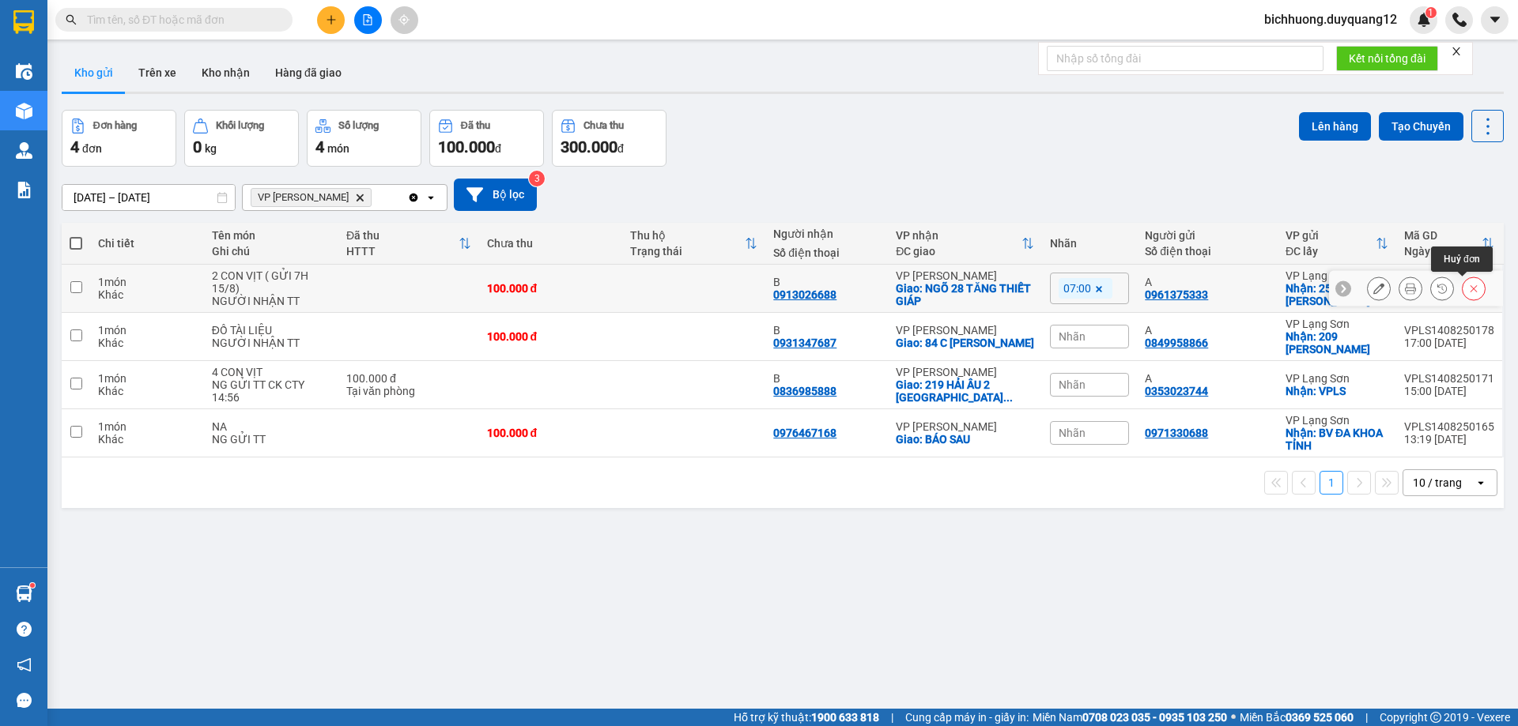
click at [1468, 291] on icon at bounding box center [1473, 288] width 11 height 11
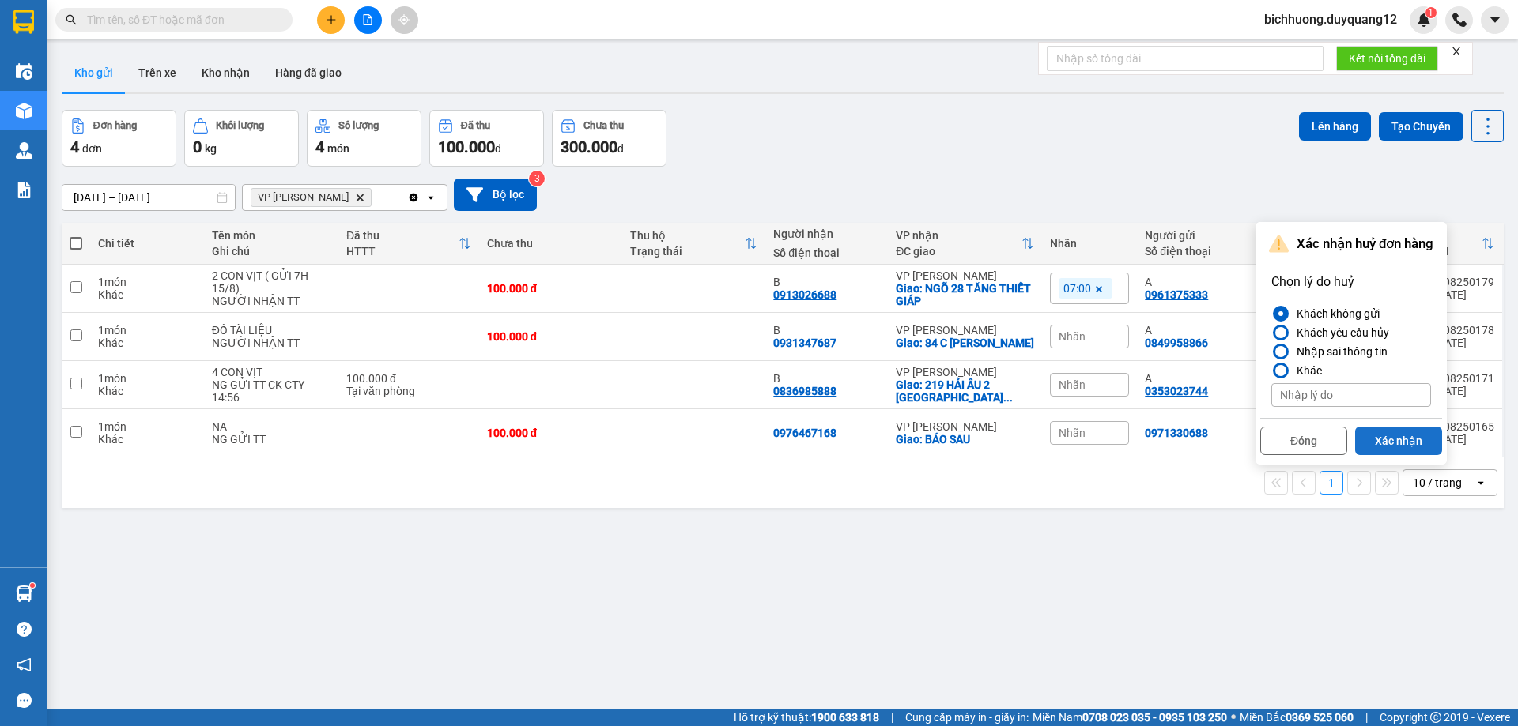
click at [1404, 442] on button "Xác nhận" at bounding box center [1398, 441] width 87 height 28
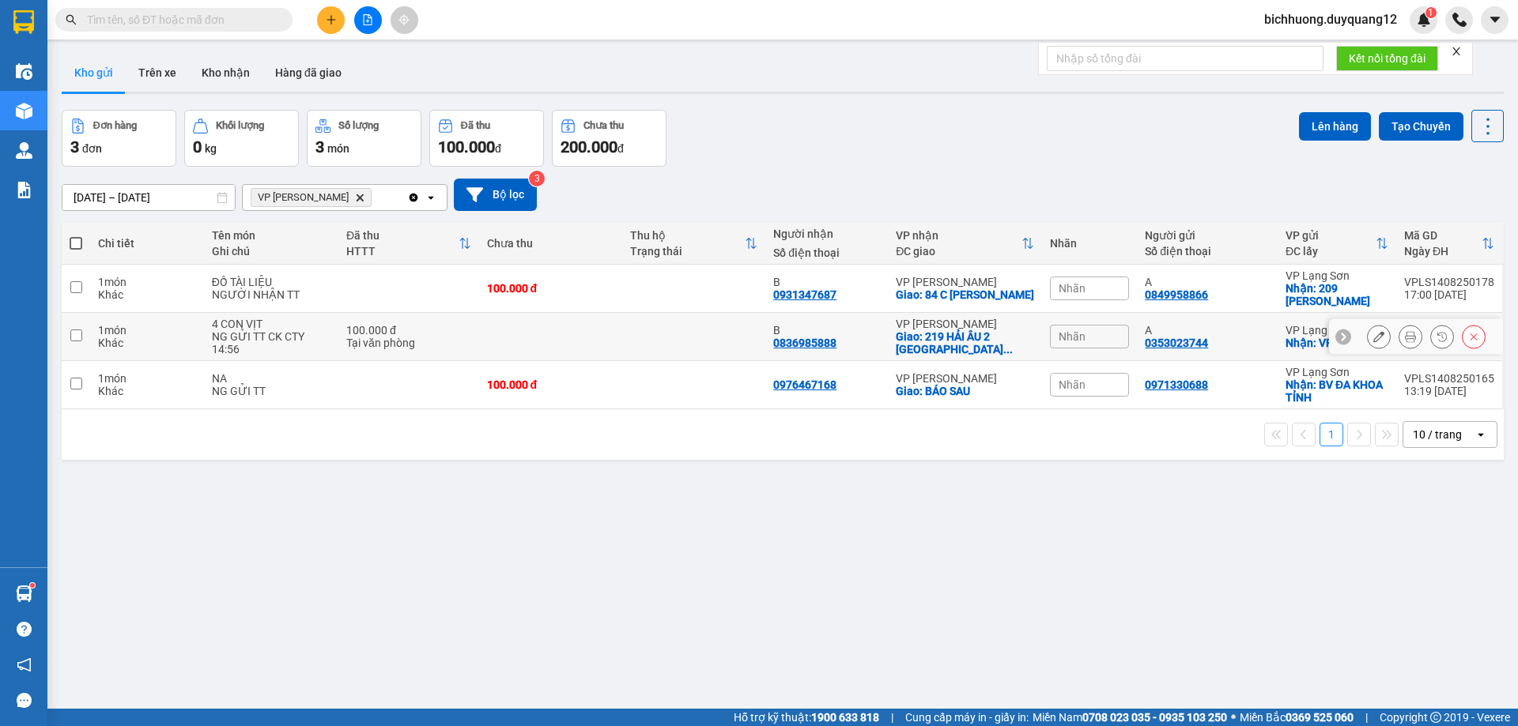
click at [82, 336] on td at bounding box center [76, 337] width 28 height 48
checkbox input "true"
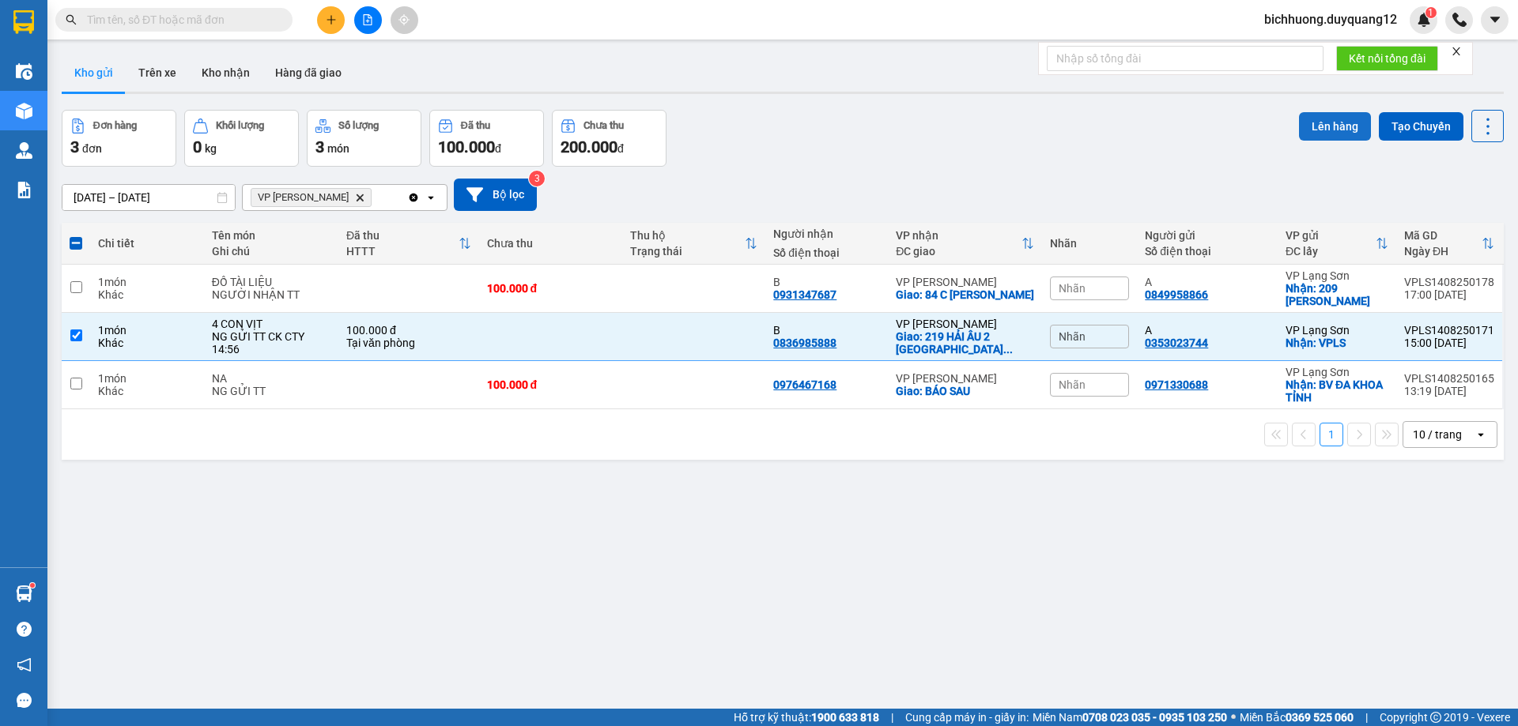
click at [1326, 121] on button "Lên hàng" at bounding box center [1335, 126] width 72 height 28
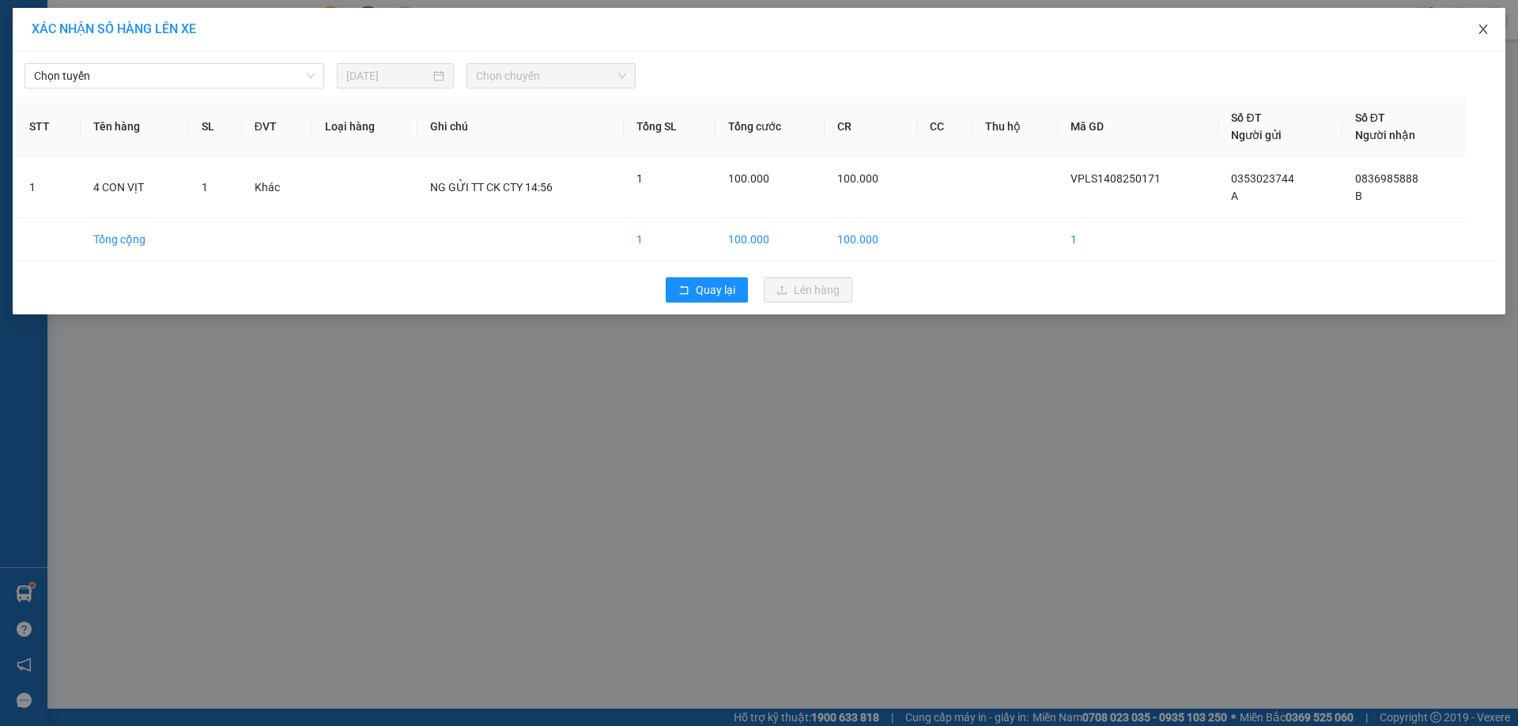
click at [1488, 33] on icon "close" at bounding box center [1482, 29] width 13 height 13
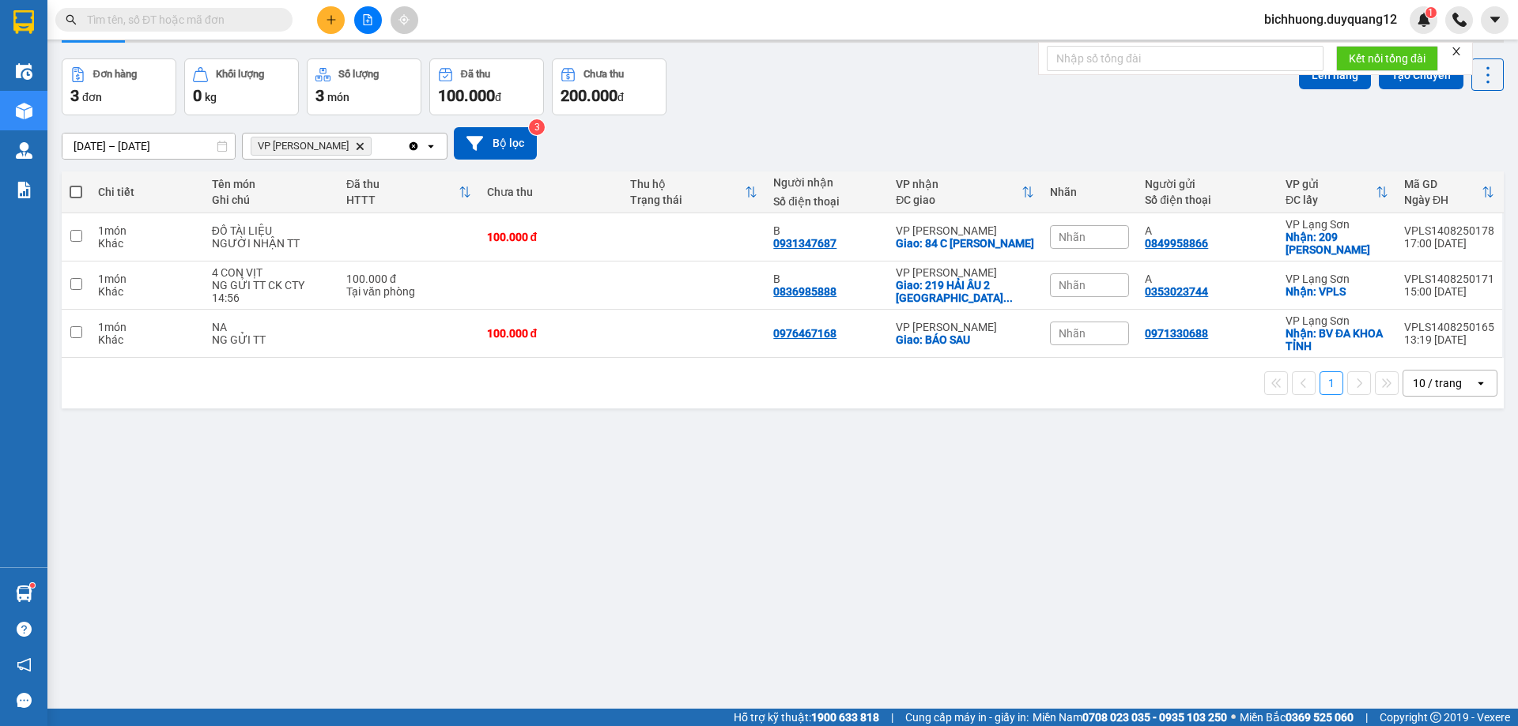
scroll to position [73, 0]
